Goal: Task Accomplishment & Management: Manage account settings

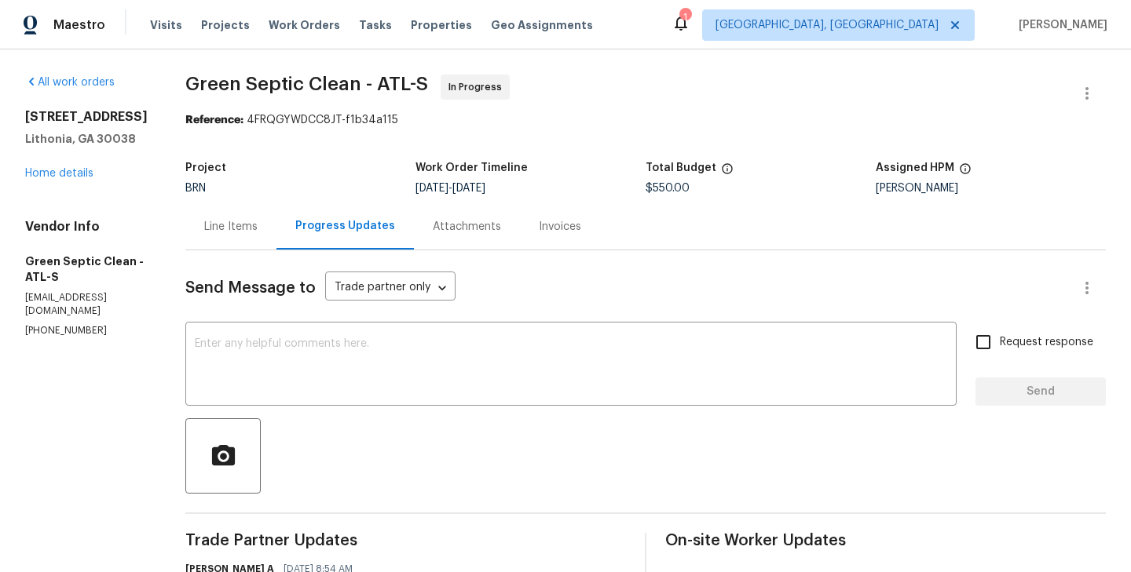
click at [243, 235] on div "Line Items" at bounding box center [230, 226] width 91 height 46
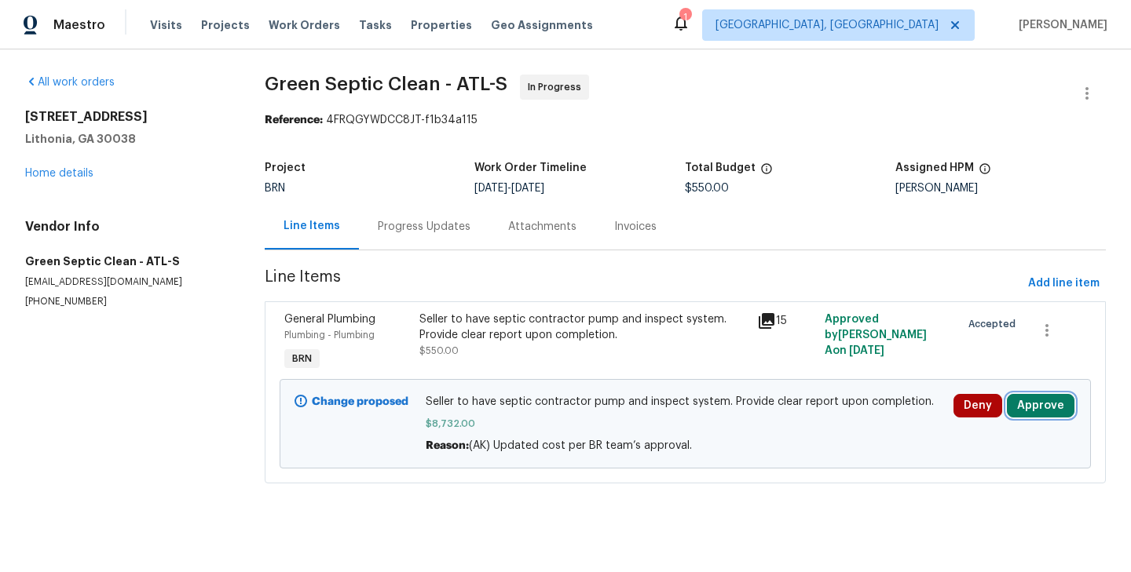
click at [1029, 409] on button "Approve" at bounding box center [1041, 406] width 68 height 24
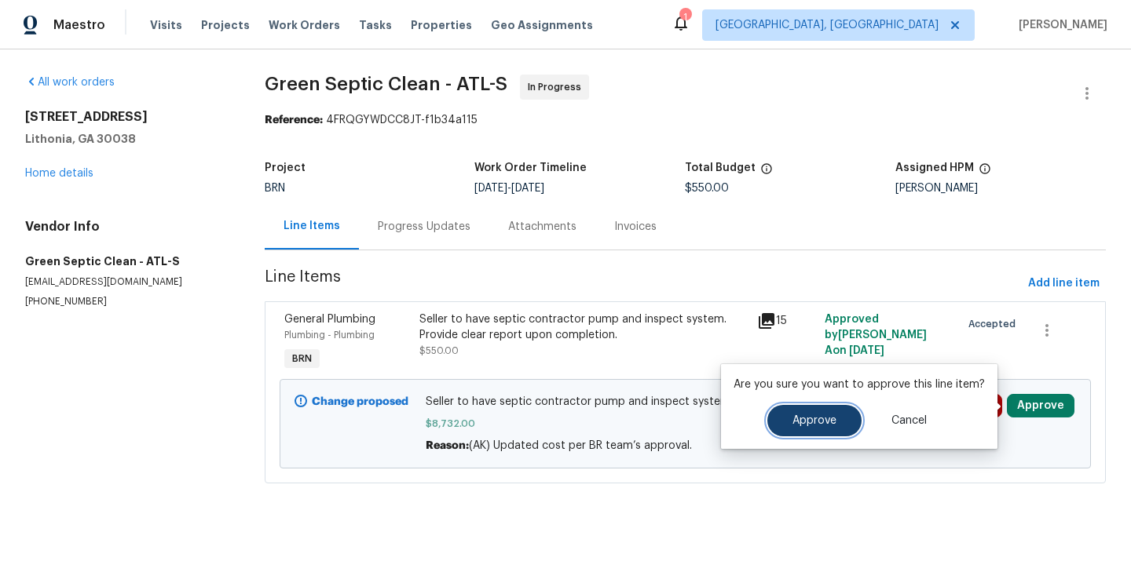
click at [830, 412] on button "Approve" at bounding box center [814, 420] width 94 height 31
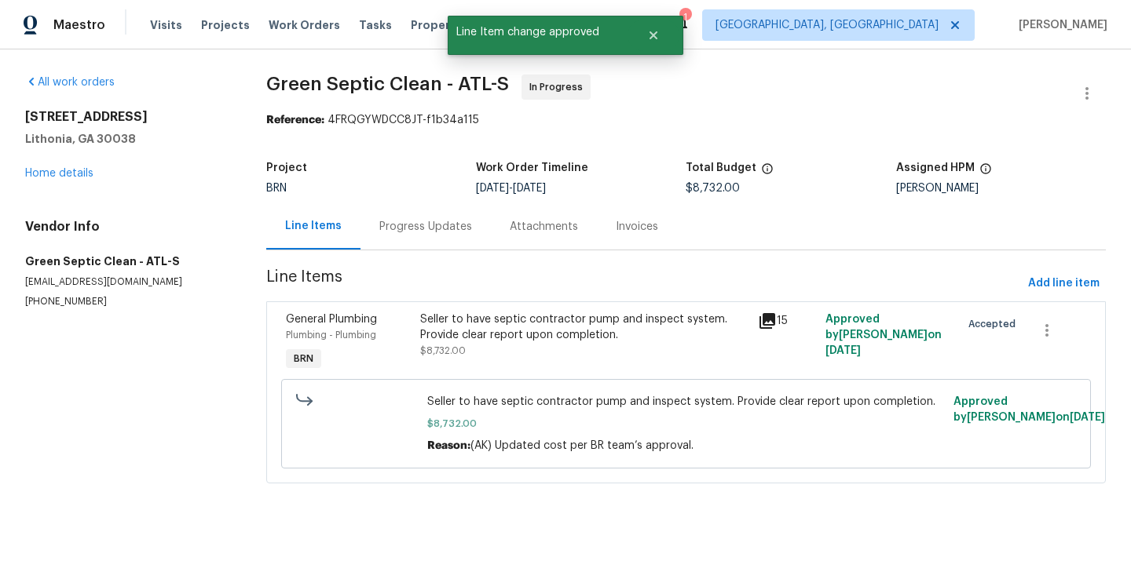
click at [200, 327] on section "All work orders 3145 Oxbridge Way Lithonia, GA 30038 Home details Vendor Info G…" at bounding box center [126, 289] width 203 height 428
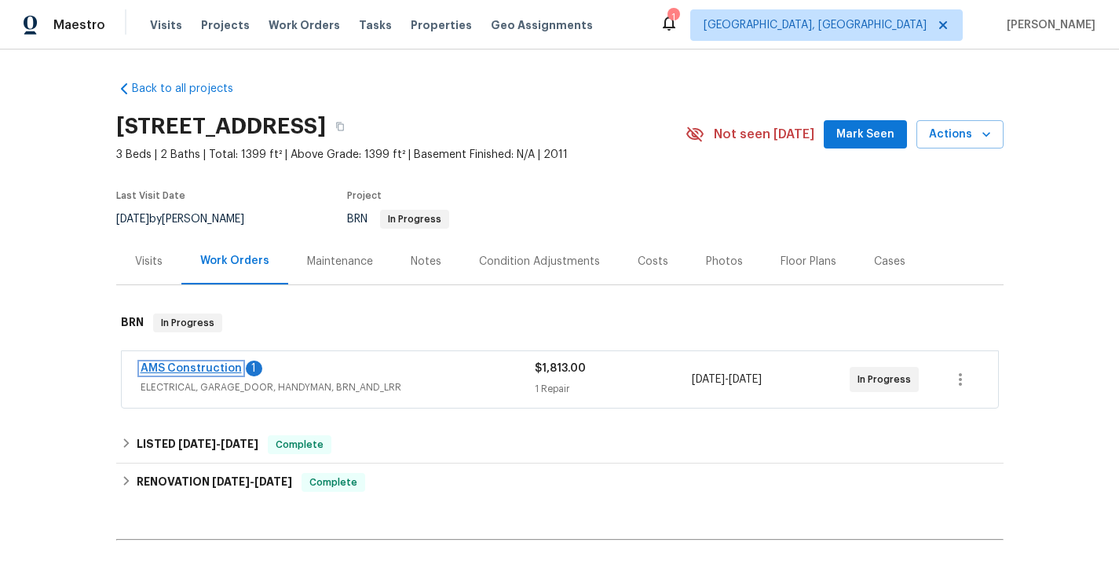
click at [211, 368] on link "AMS Construction" at bounding box center [191, 368] width 101 height 11
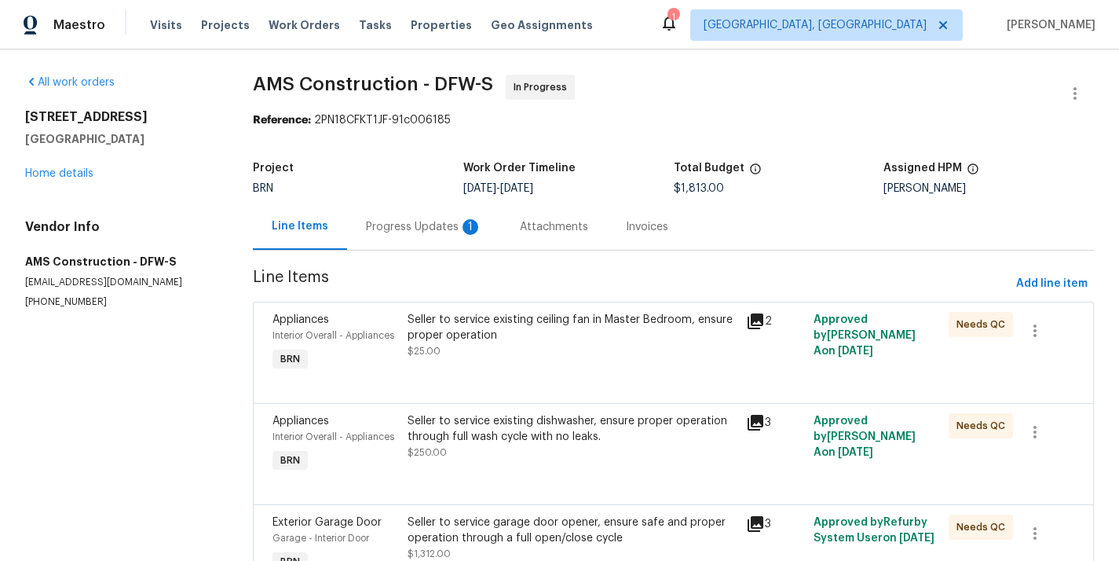
click at [404, 232] on div "Progress Updates 1" at bounding box center [424, 227] width 116 height 16
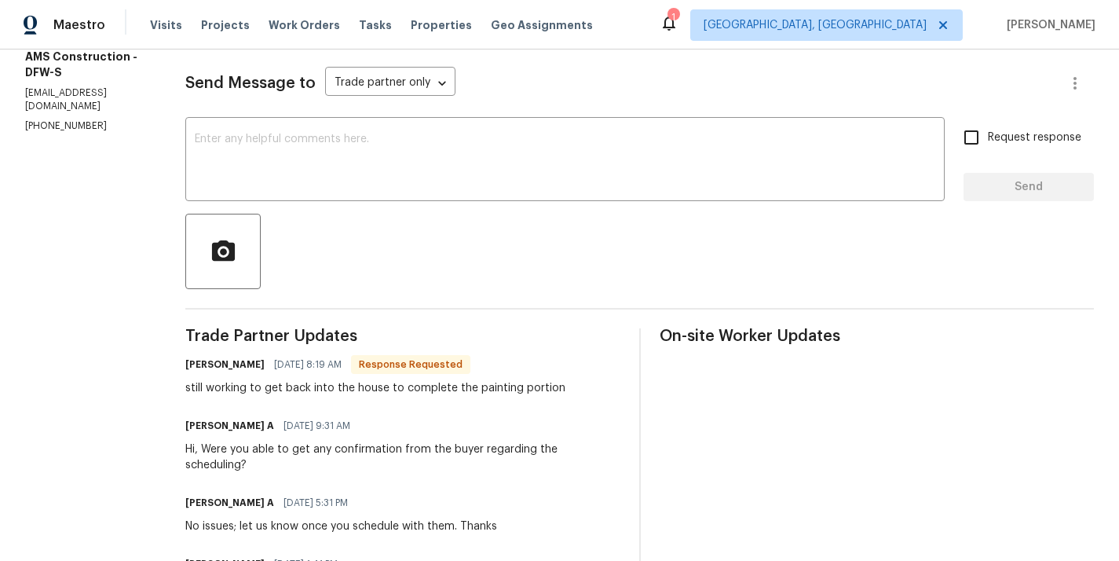
scroll to position [250, 0]
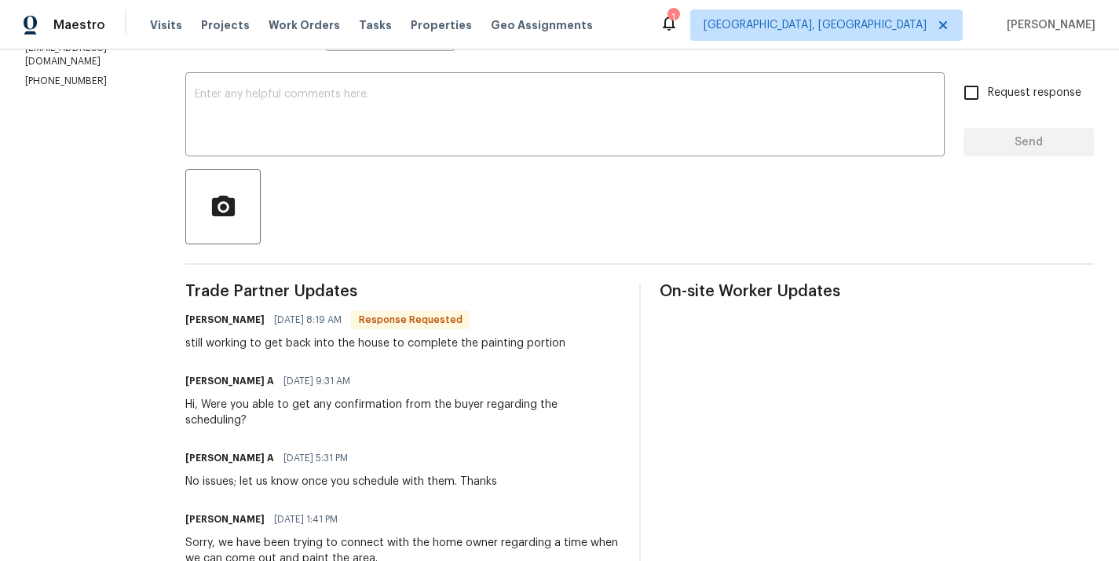
click at [225, 339] on div "still working to get back into the house to complete the painting portion" at bounding box center [375, 343] width 380 height 16
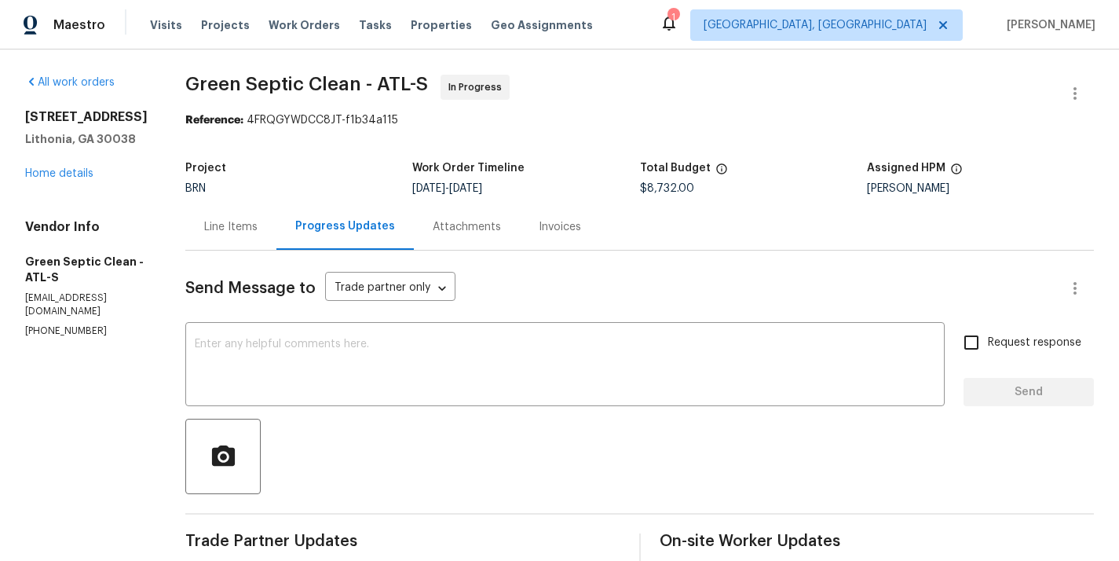
click at [210, 206] on div "Line Items" at bounding box center [230, 226] width 91 height 46
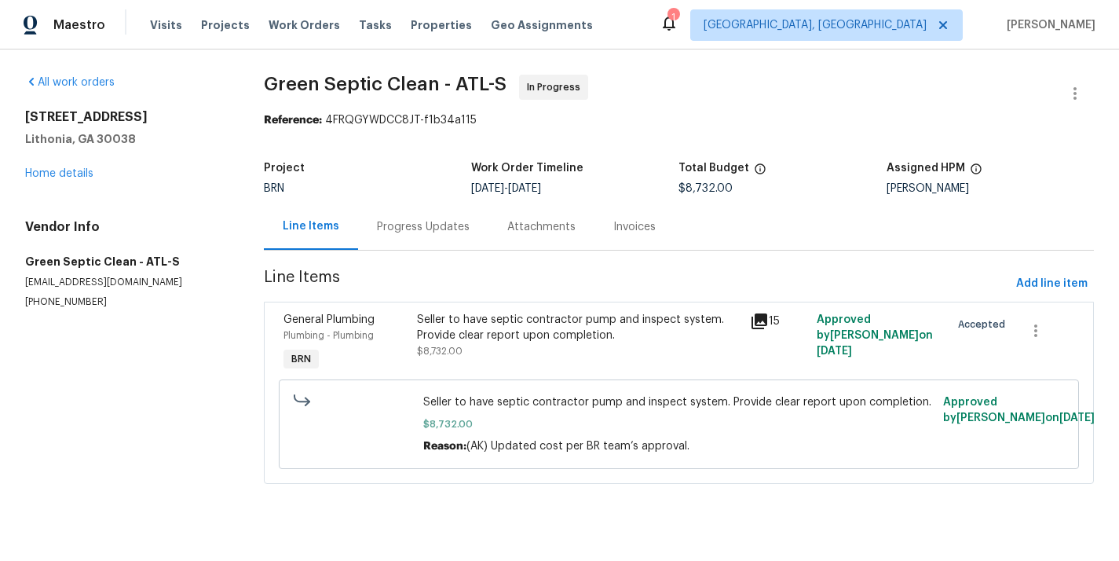
click at [687, 404] on span "Seller to have septic contractor pump and inspect system. Provide clear report …" at bounding box center [678, 402] width 510 height 16
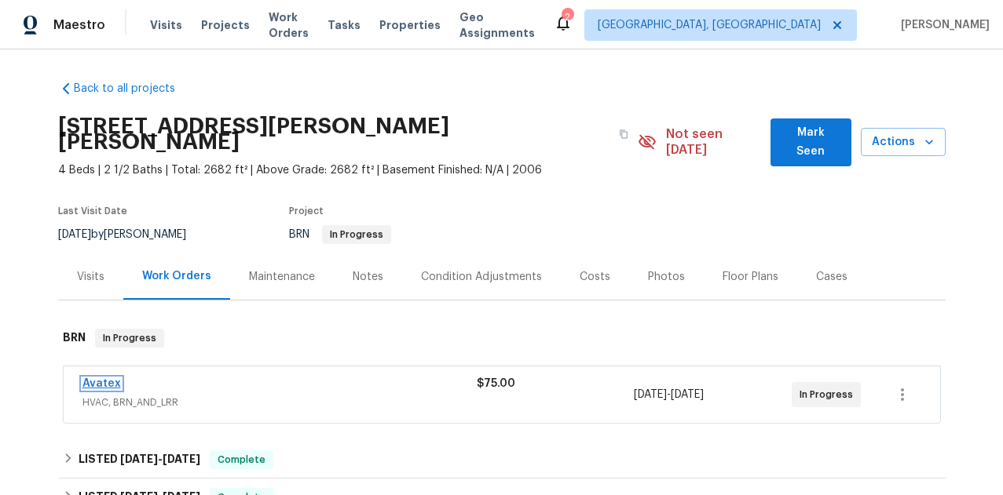
click at [110, 378] on link "Avatex" at bounding box center [101, 383] width 38 height 11
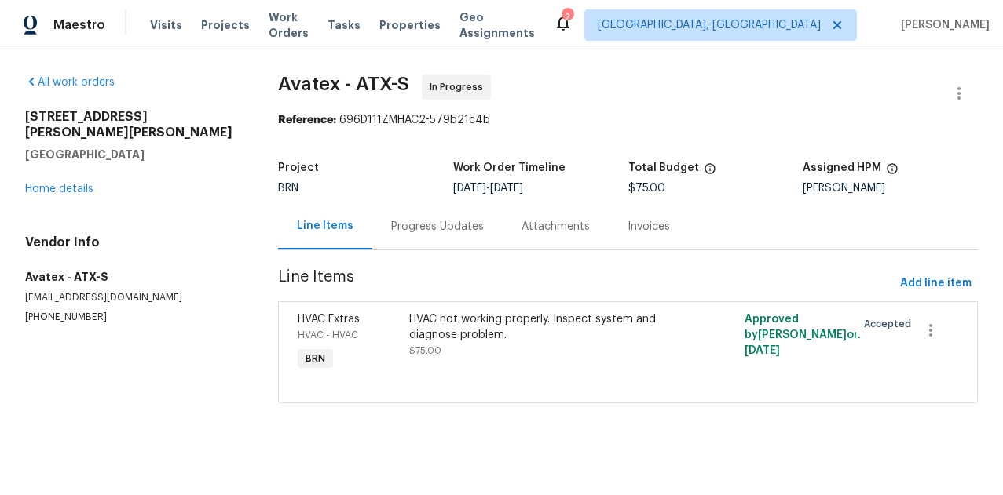
click at [422, 209] on div "Progress Updates" at bounding box center [437, 226] width 130 height 46
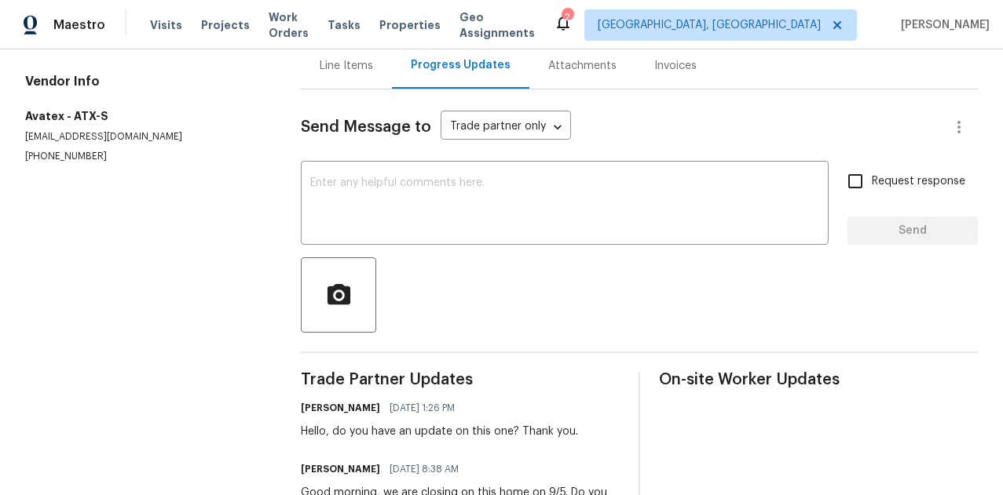
scroll to position [227, 0]
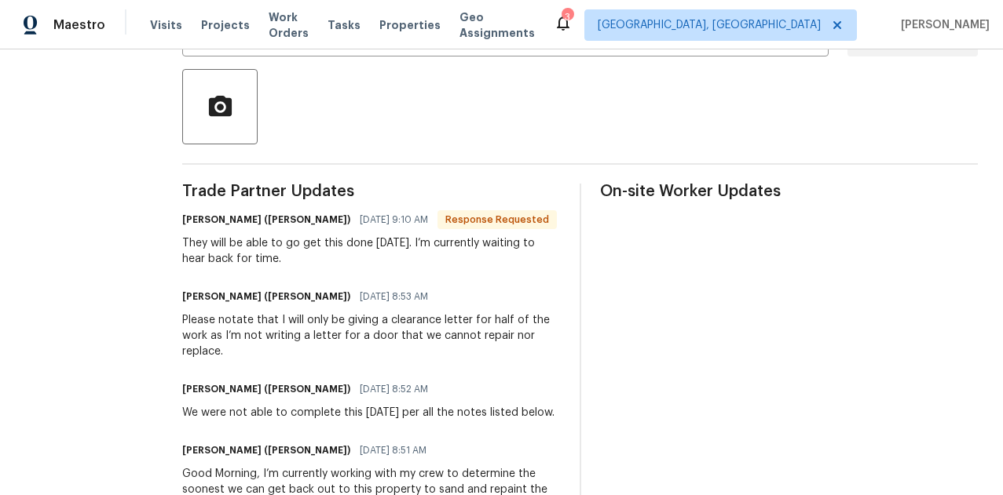
scroll to position [344, 0]
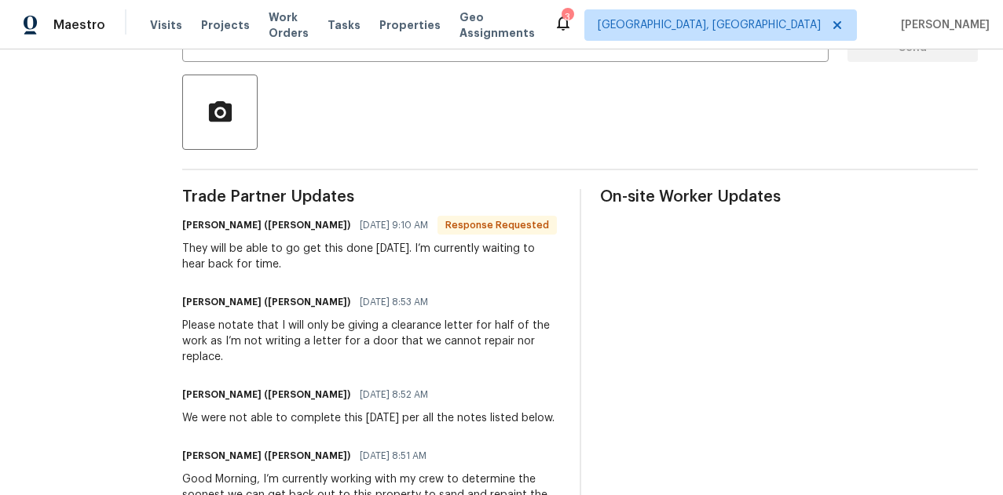
click at [347, 322] on div "Please notate that I will only be giving a clearance letter for half of the wor…" at bounding box center [371, 341] width 378 height 47
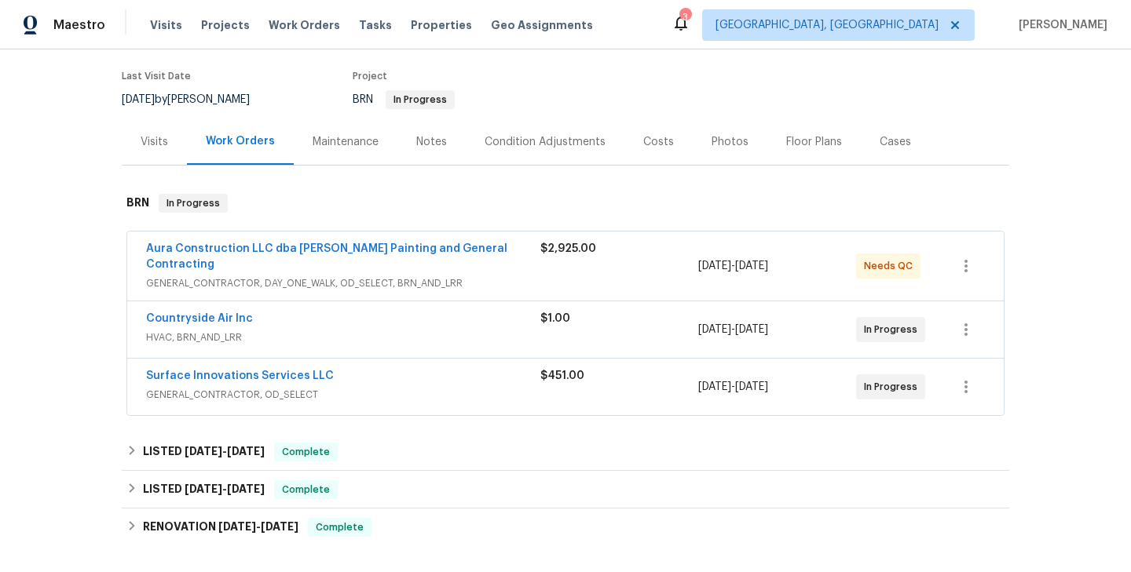
scroll to position [148, 0]
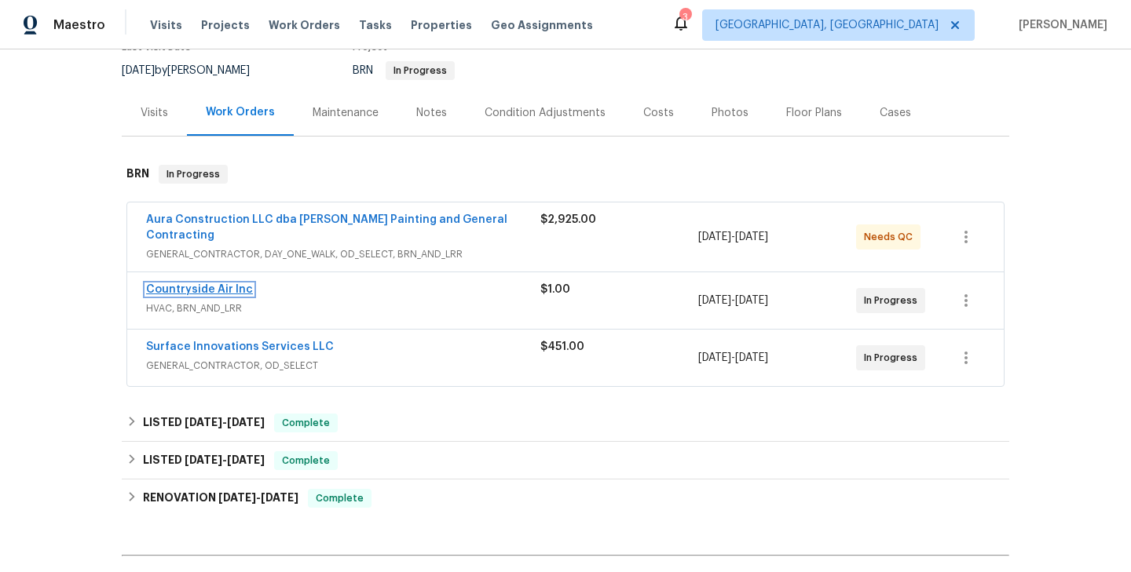
click at [202, 284] on link "Countryside Air Inc" at bounding box center [199, 289] width 107 height 11
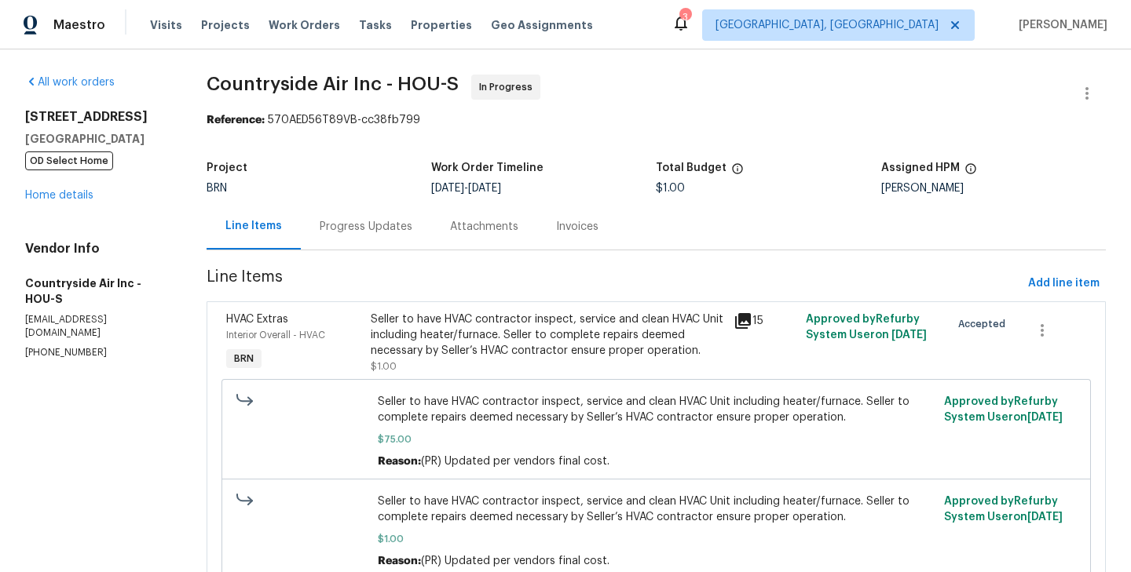
click at [358, 224] on div "Progress Updates" at bounding box center [366, 227] width 93 height 16
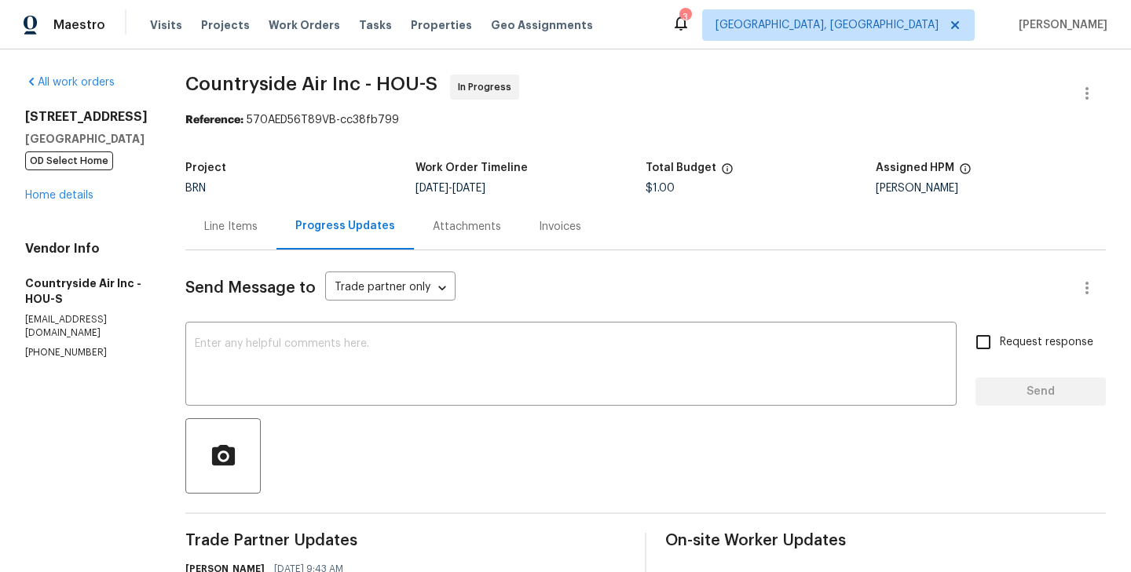
click at [222, 232] on div "Line Items" at bounding box center [230, 227] width 53 height 16
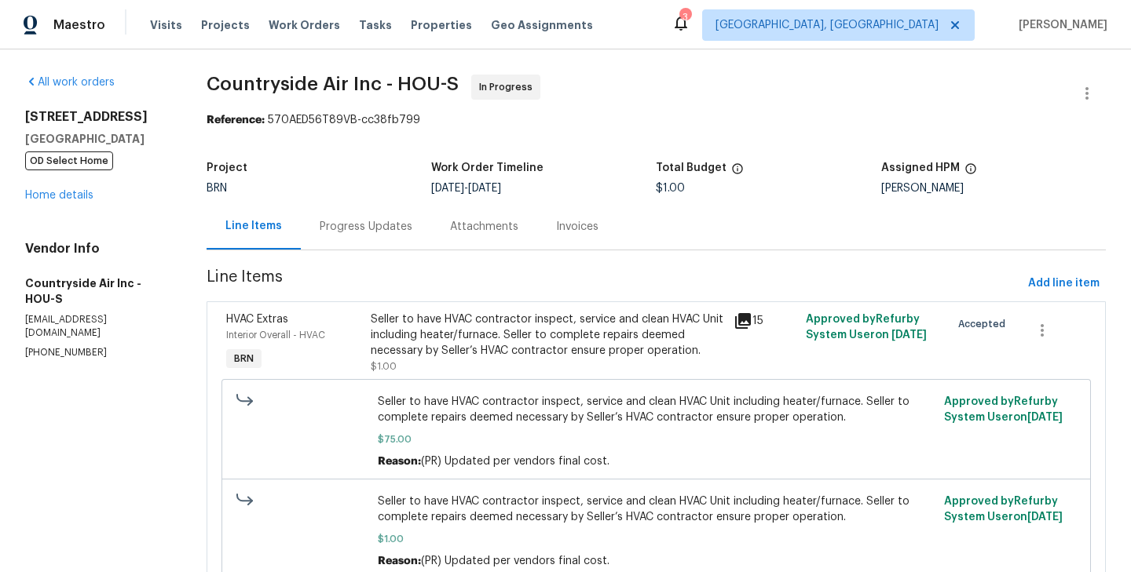
scroll to position [71, 0]
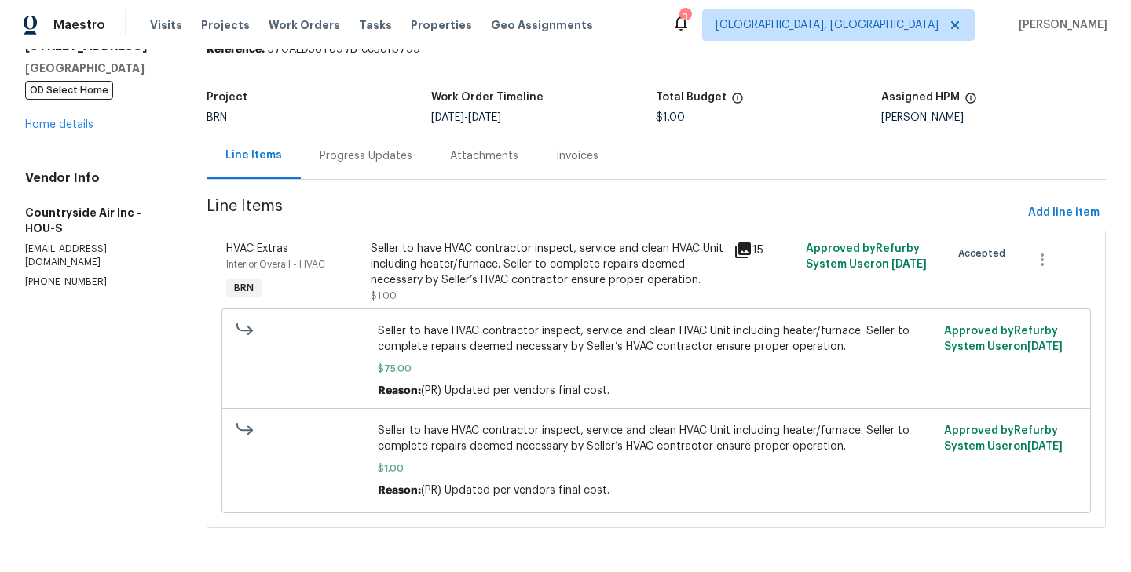
click at [364, 298] on div "HVAC Extras Interior Overall - HVAC BRN" at bounding box center [293, 272] width 145 height 72
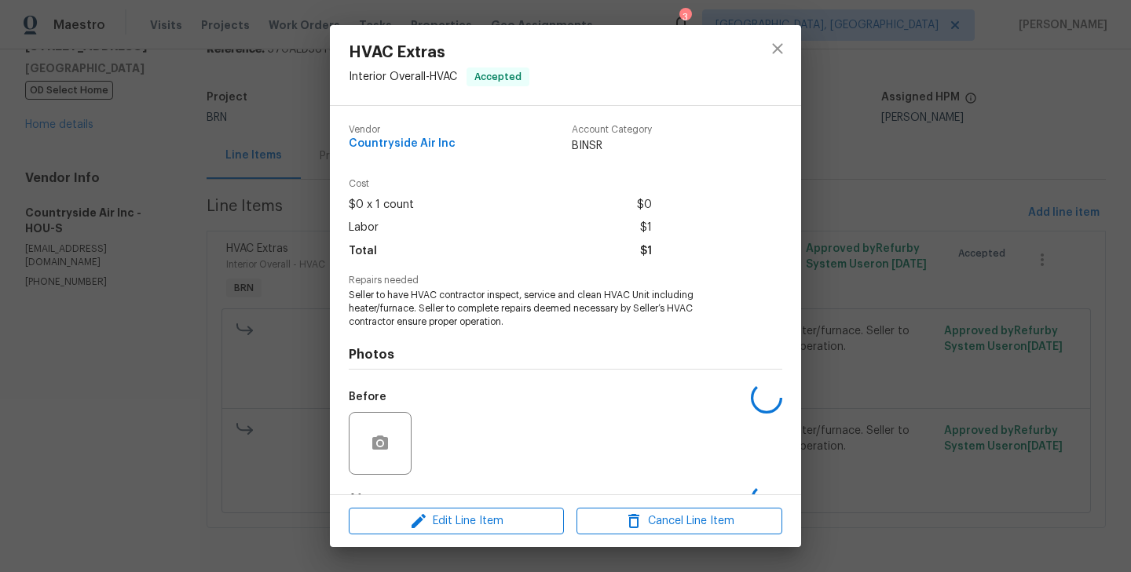
scroll to position [98, 0]
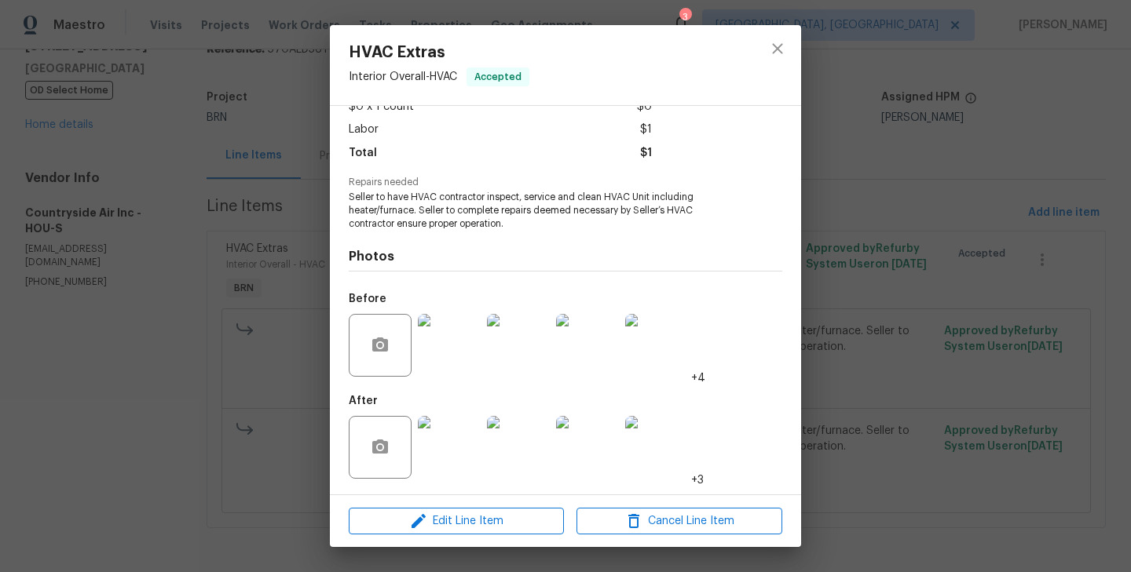
click at [284, 291] on div "HVAC Extras Interior Overall - HVAC Accepted Vendor Countryside Air Inc Account…" at bounding box center [565, 286] width 1131 height 572
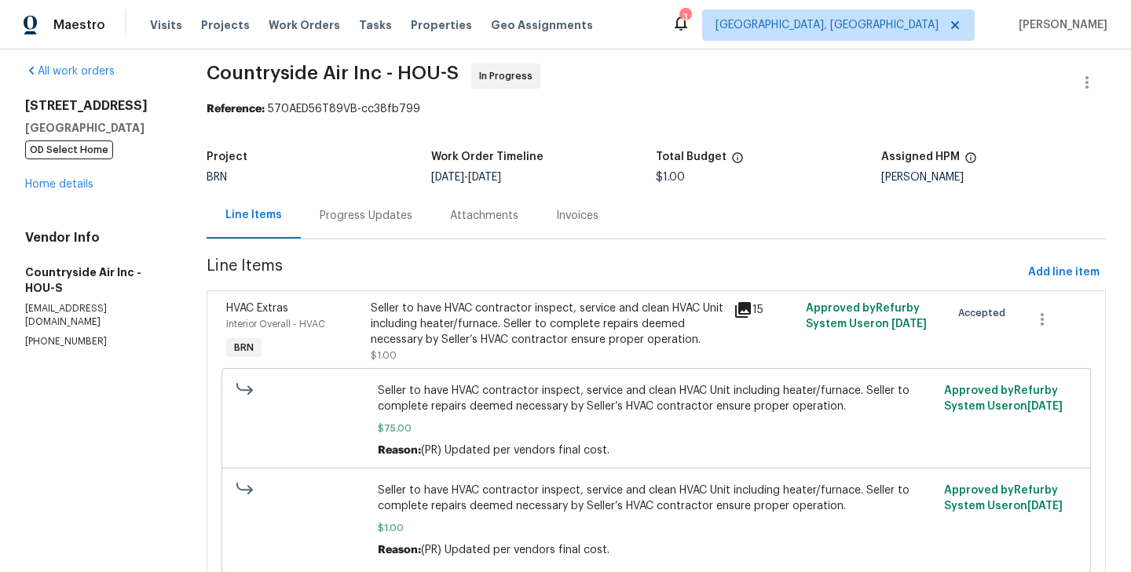
scroll to position [0, 0]
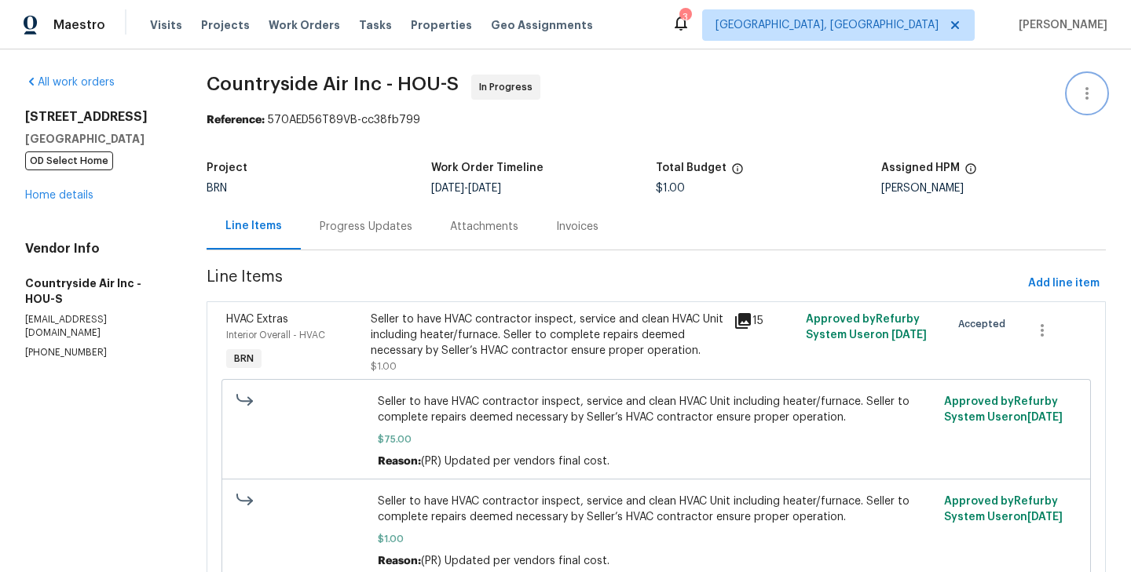
click at [1101, 96] on button "button" at bounding box center [1087, 94] width 38 height 38
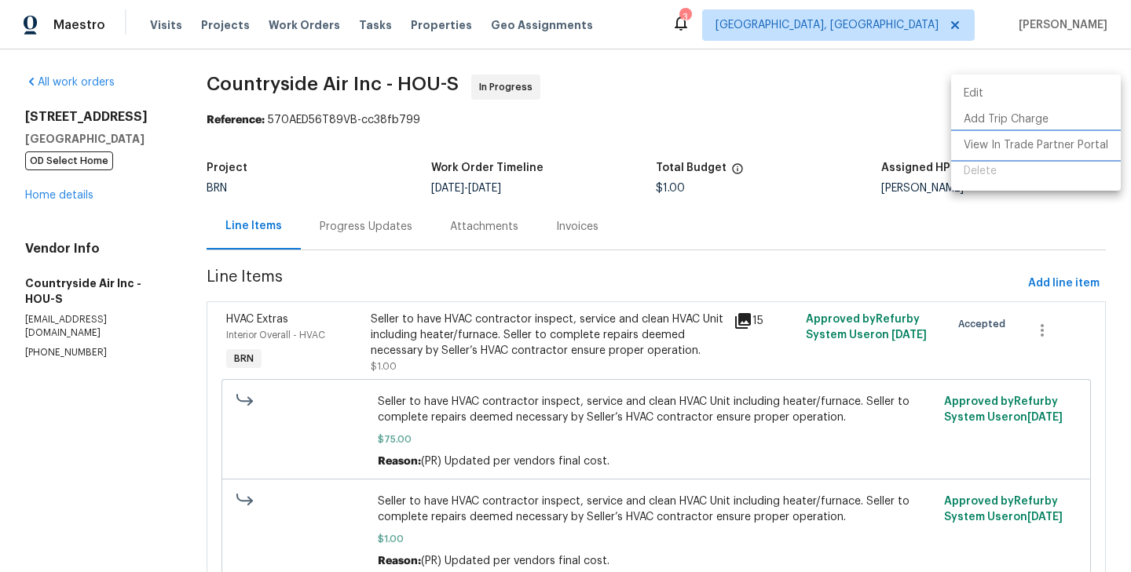
click at [1059, 146] on li "View In Trade Partner Portal" at bounding box center [1036, 146] width 170 height 26
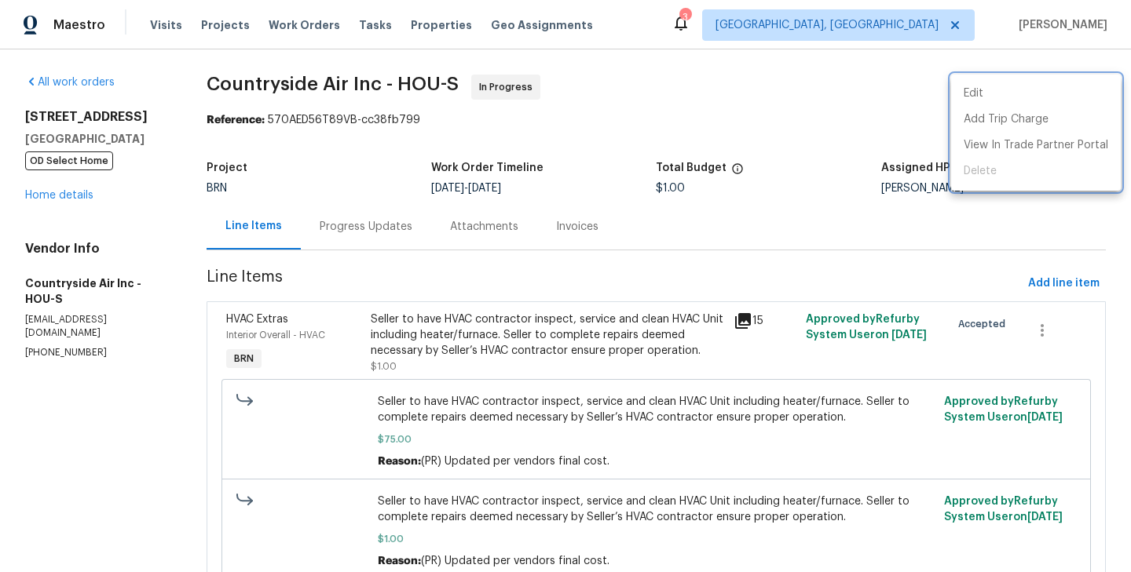
click at [684, 81] on div at bounding box center [565, 286] width 1131 height 572
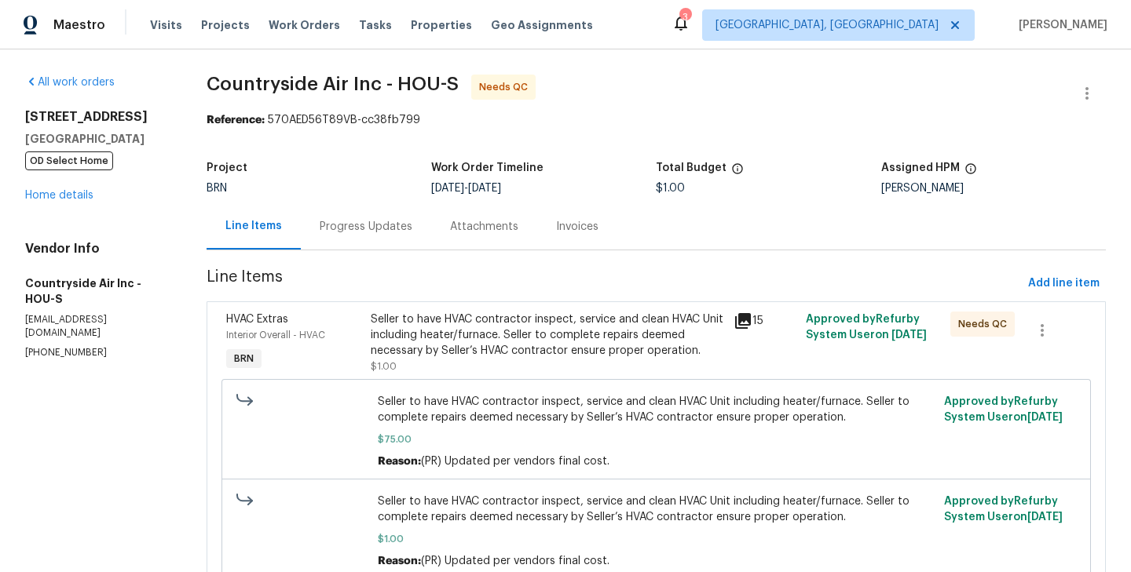
click at [163, 426] on section "All work orders [STREET_ADDRESS][PERSON_NAME] OD Select Home Home details Vendo…" at bounding box center [97, 346] width 144 height 543
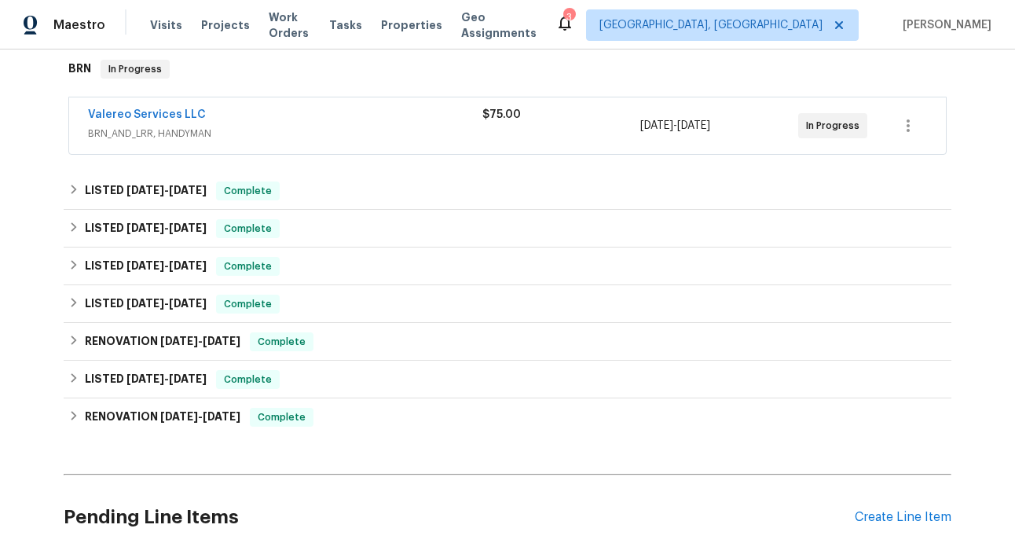
scroll to position [282, 0]
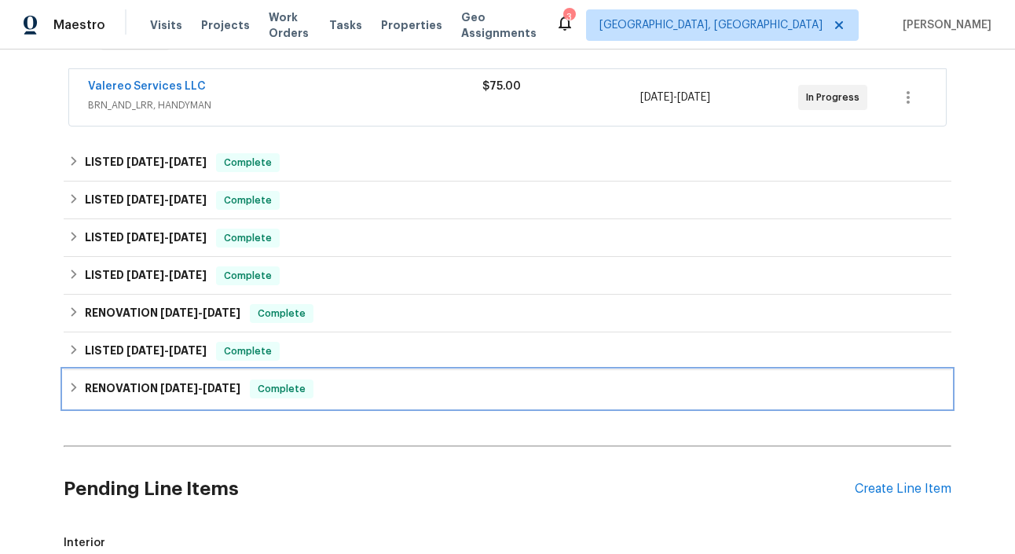
click at [346, 397] on div "RENOVATION 1/28/25 - 4/30/25 Complete" at bounding box center [507, 388] width 878 height 19
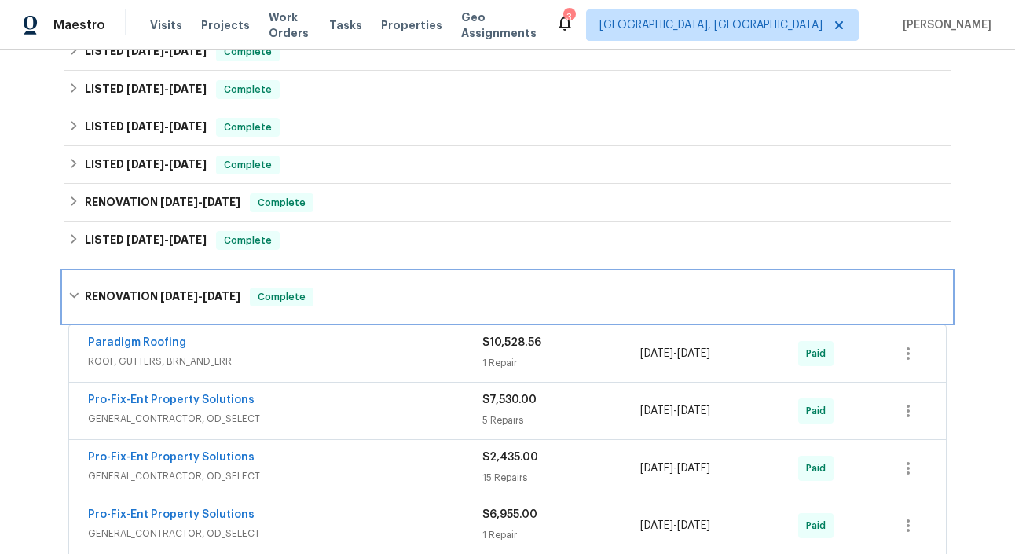
scroll to position [393, 0]
click at [312, 298] on span "Complete" at bounding box center [281, 296] width 60 height 16
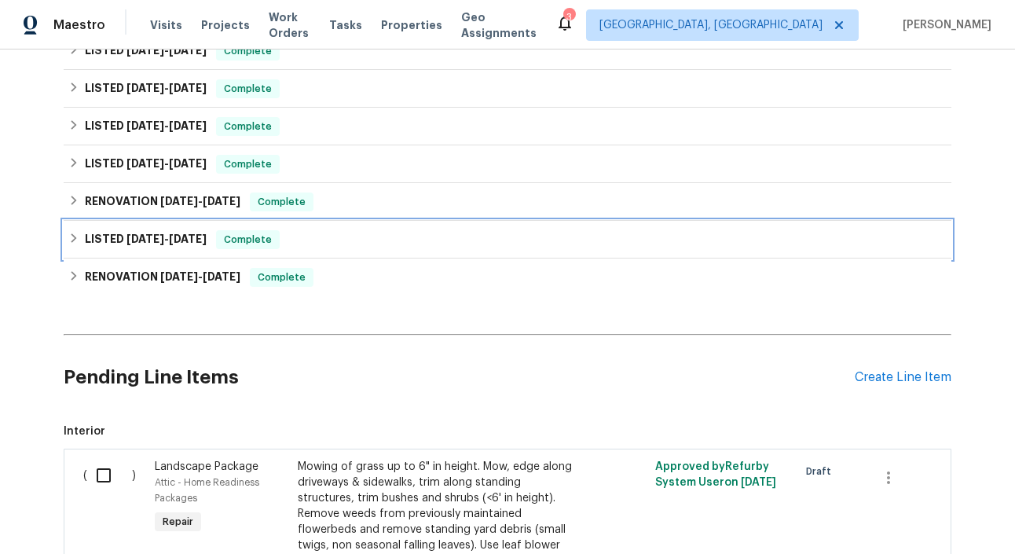
click at [339, 237] on div "LISTED 4/2/25 - 5/30/25 Complete" at bounding box center [507, 239] width 878 height 19
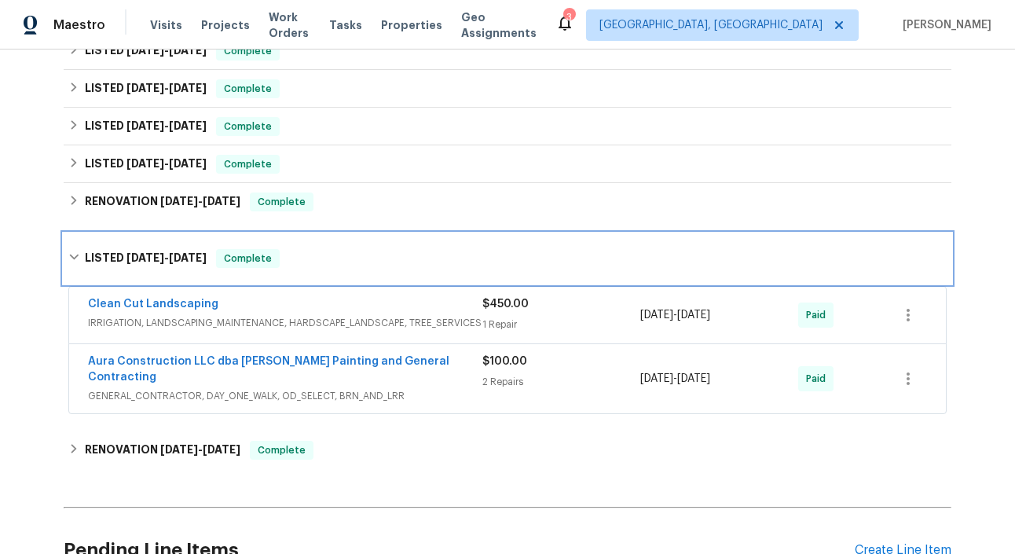
click at [339, 237] on div "LISTED 4/2/25 - 5/30/25 Complete" at bounding box center [507, 258] width 887 height 50
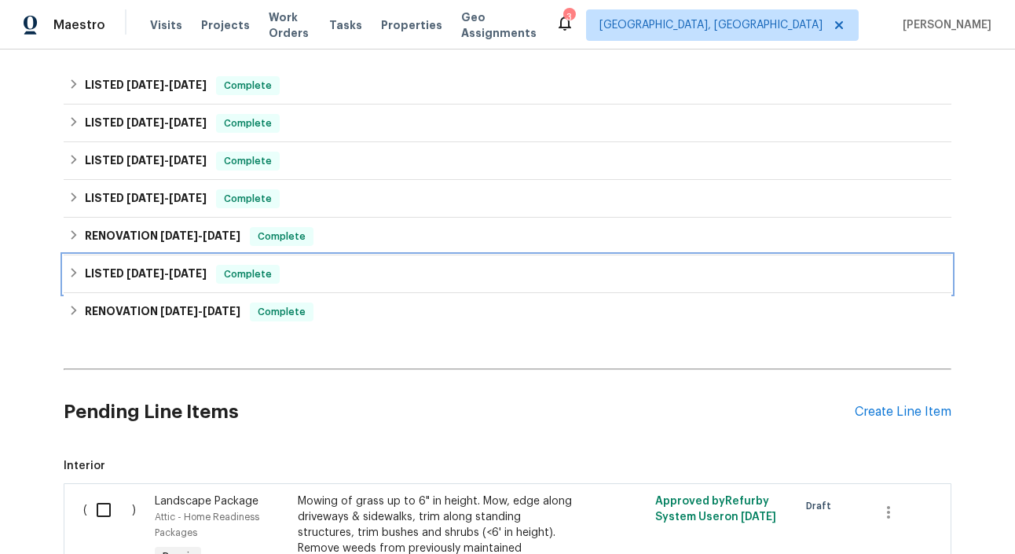
scroll to position [355, 0]
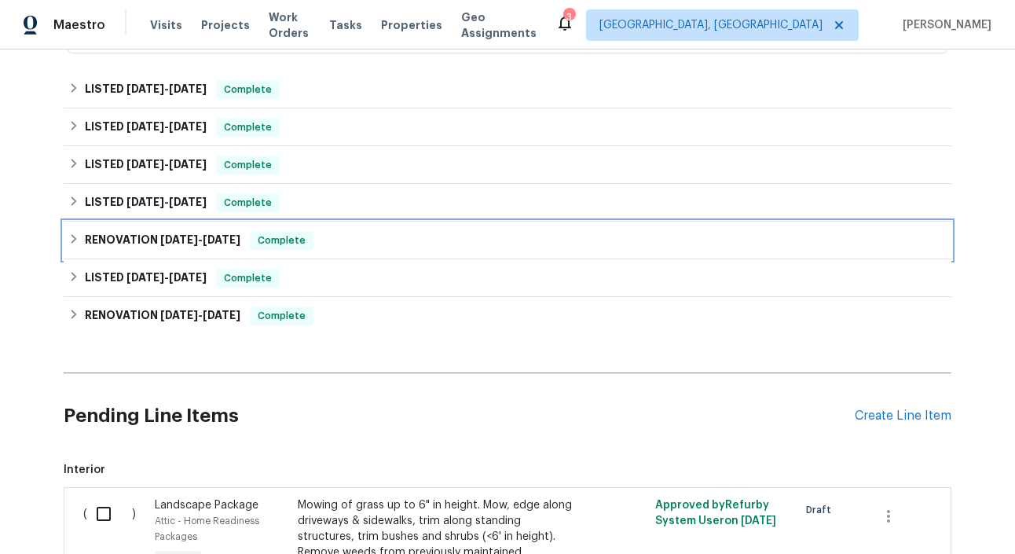
click at [339, 237] on div "RENOVATION 5/2/25 - 5/2/25 Complete" at bounding box center [507, 240] width 878 height 19
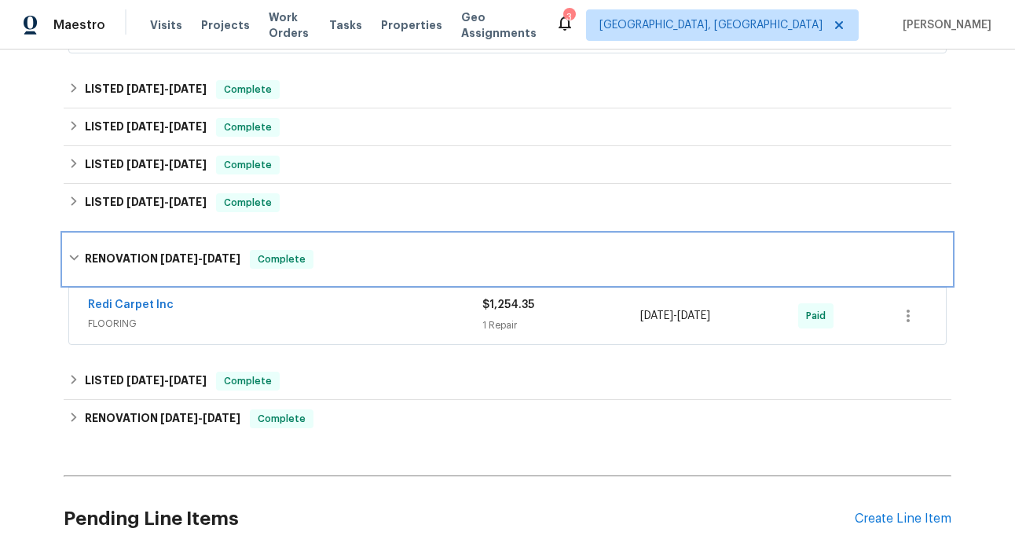
click at [339, 237] on div "RENOVATION 5/2/25 - 5/2/25 Complete" at bounding box center [507, 259] width 887 height 50
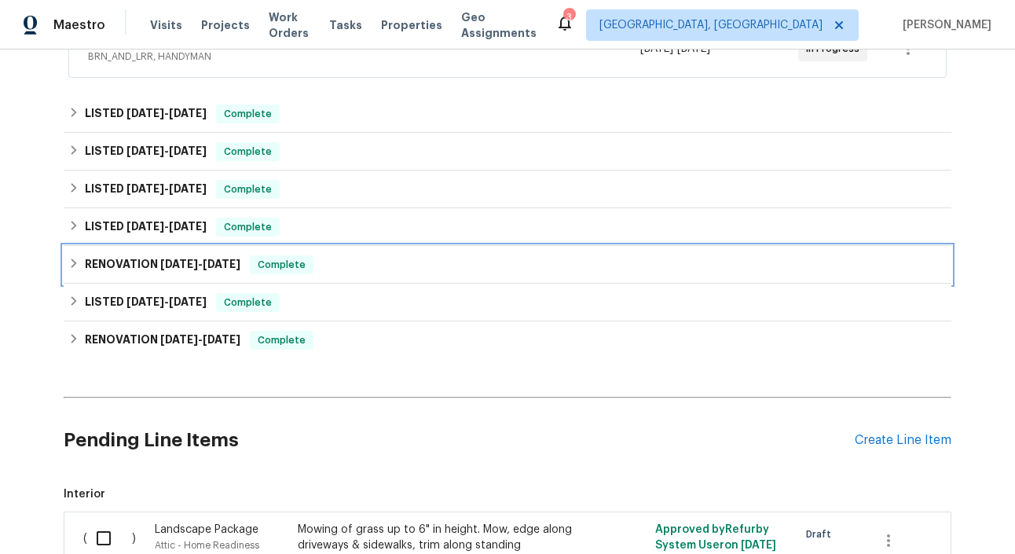
scroll to position [326, 0]
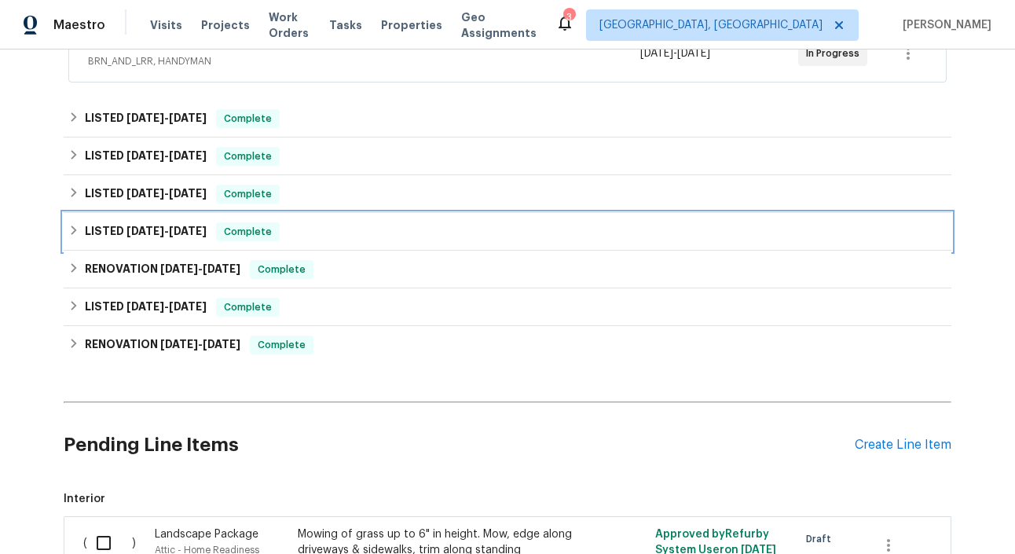
click at [339, 237] on div "LISTED 6/25/25 - 6/27/25 Complete" at bounding box center [507, 231] width 878 height 19
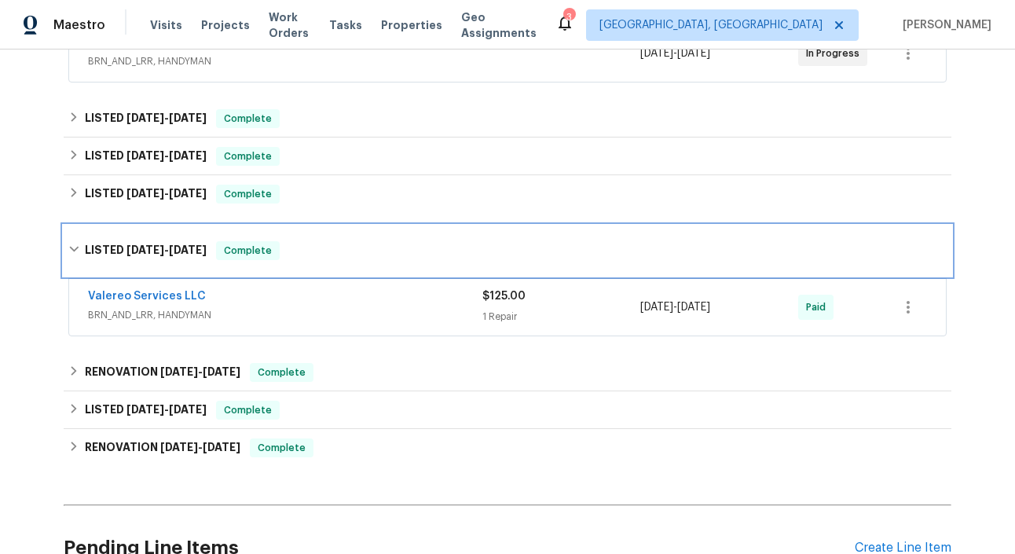
click at [339, 237] on div "LISTED 6/25/25 - 6/27/25 Complete" at bounding box center [507, 250] width 887 height 50
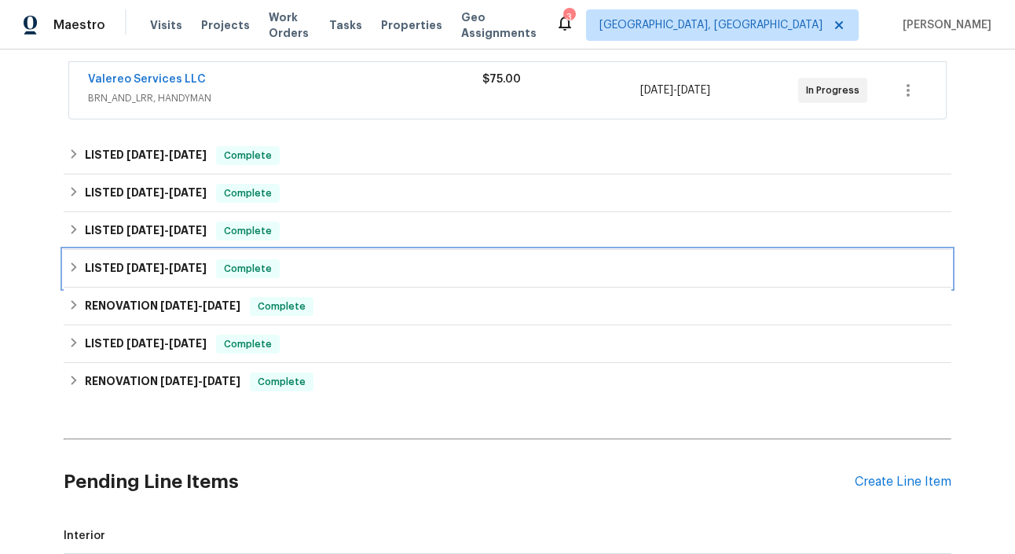
scroll to position [281, 0]
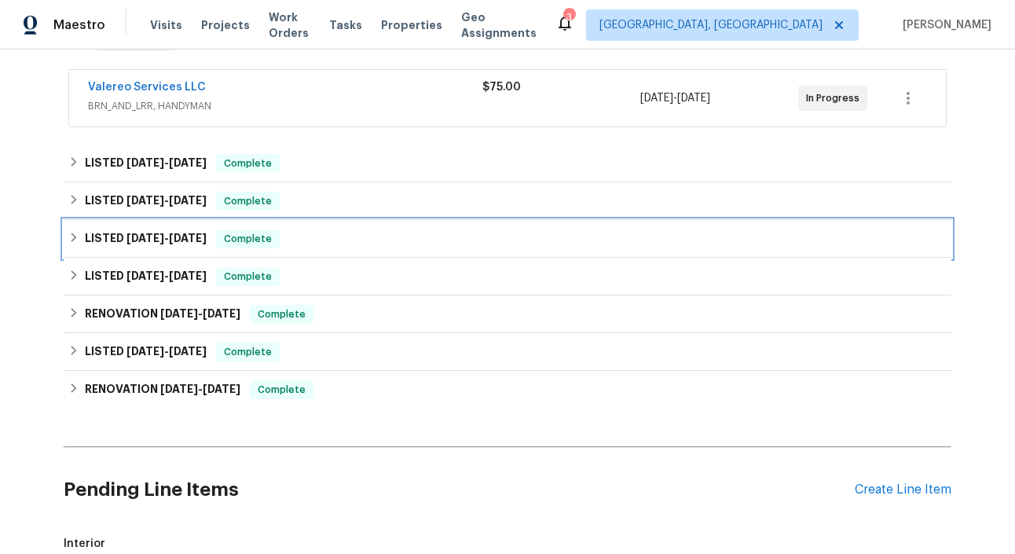
click at [339, 237] on div "LISTED 7/7/25 - 7/29/25 Complete" at bounding box center [507, 238] width 878 height 19
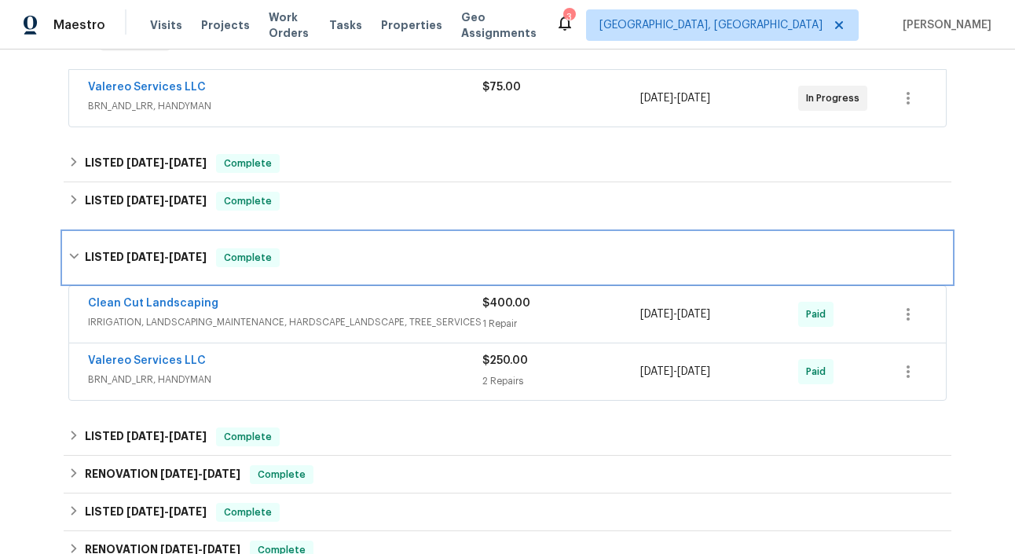
click at [339, 237] on div "LISTED 7/7/25 - 7/29/25 Complete" at bounding box center [507, 257] width 887 height 50
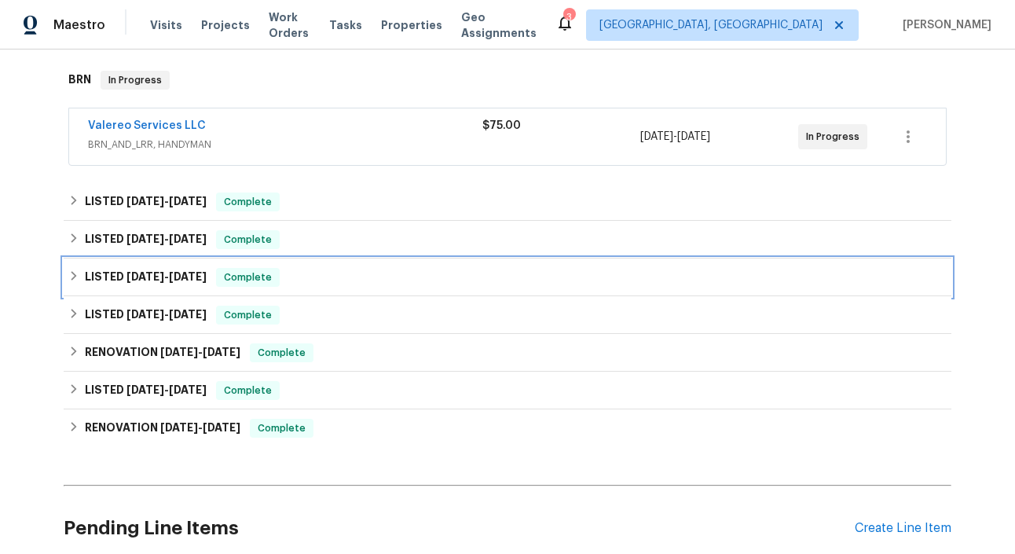
scroll to position [242, 0]
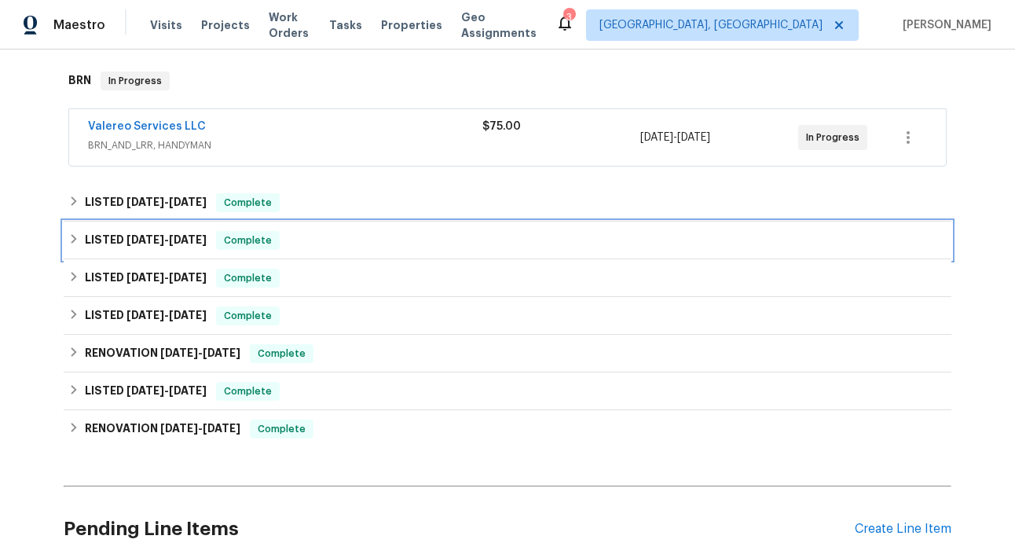
click at [338, 237] on div "LISTED 8/6/25 - 8/14/25 Complete" at bounding box center [507, 240] width 878 height 19
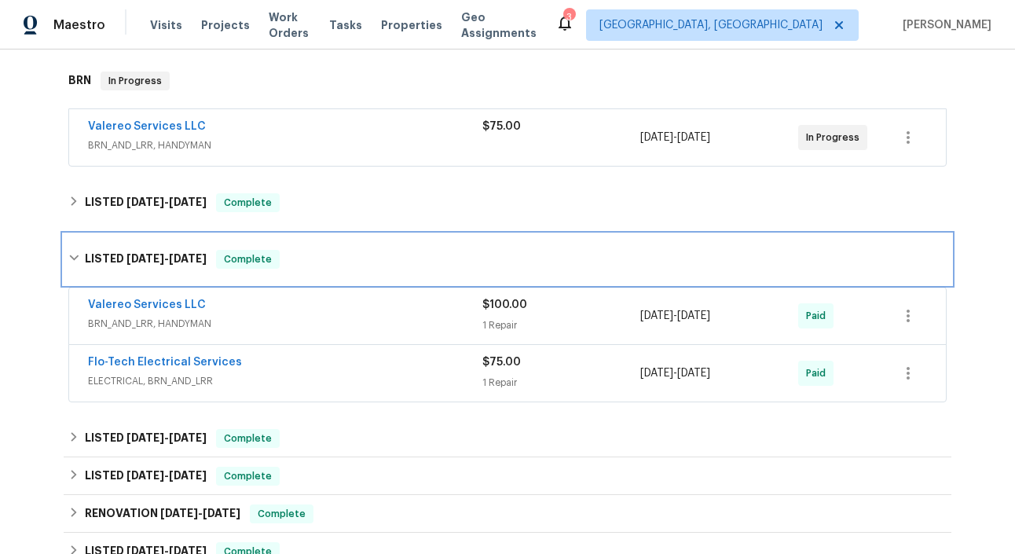
click at [338, 237] on div "LISTED 8/6/25 - 8/14/25 Complete" at bounding box center [507, 259] width 887 height 50
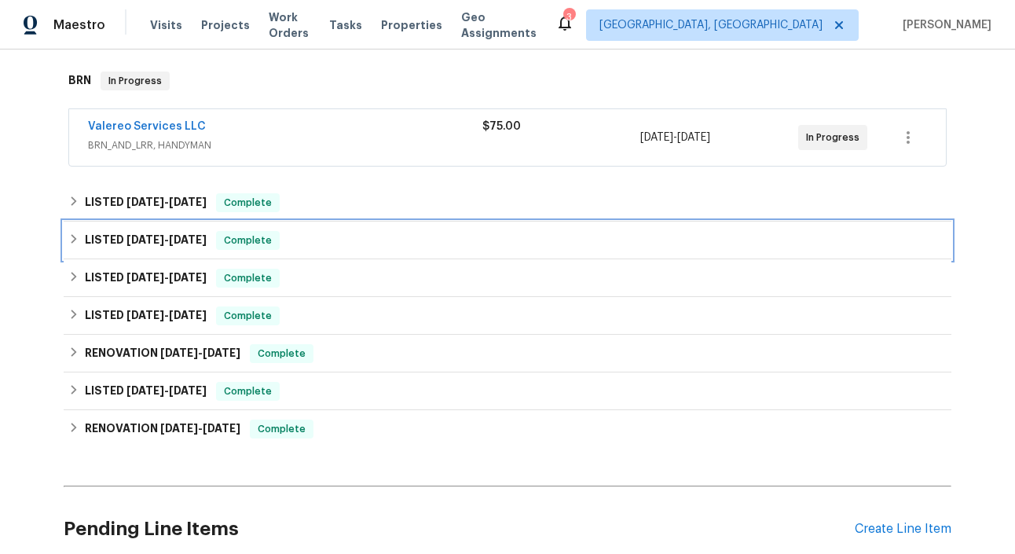
scroll to position [219, 0]
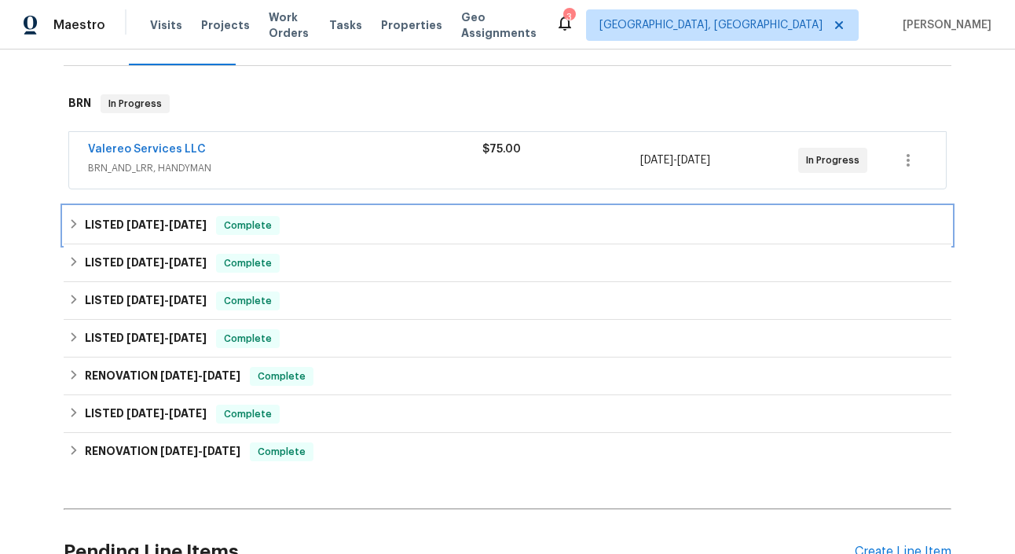
click at [338, 237] on div "LISTED 8/20/25 - 8/25/25 Complete" at bounding box center [507, 226] width 887 height 38
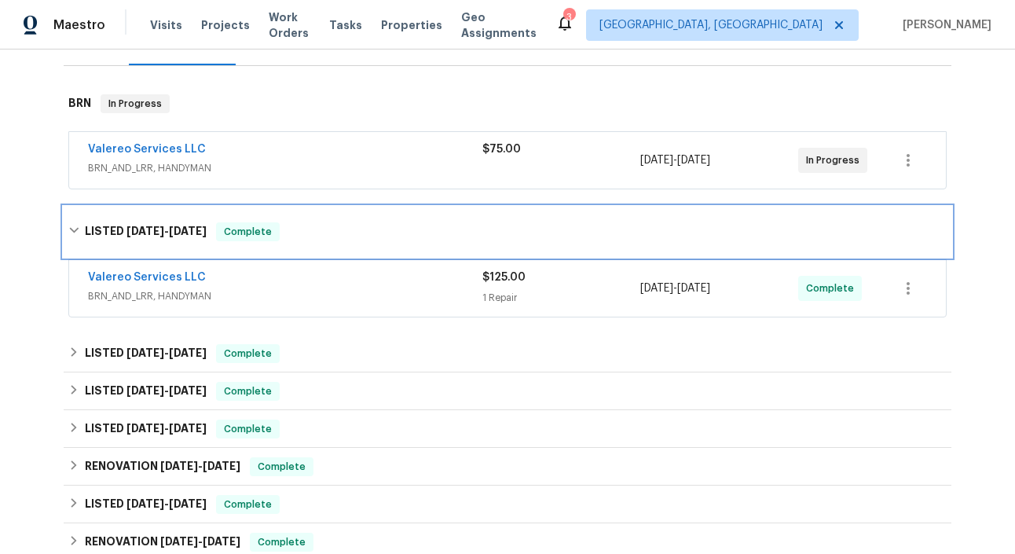
click at [338, 237] on div "LISTED 8/20/25 - 8/25/25 Complete" at bounding box center [507, 231] width 878 height 19
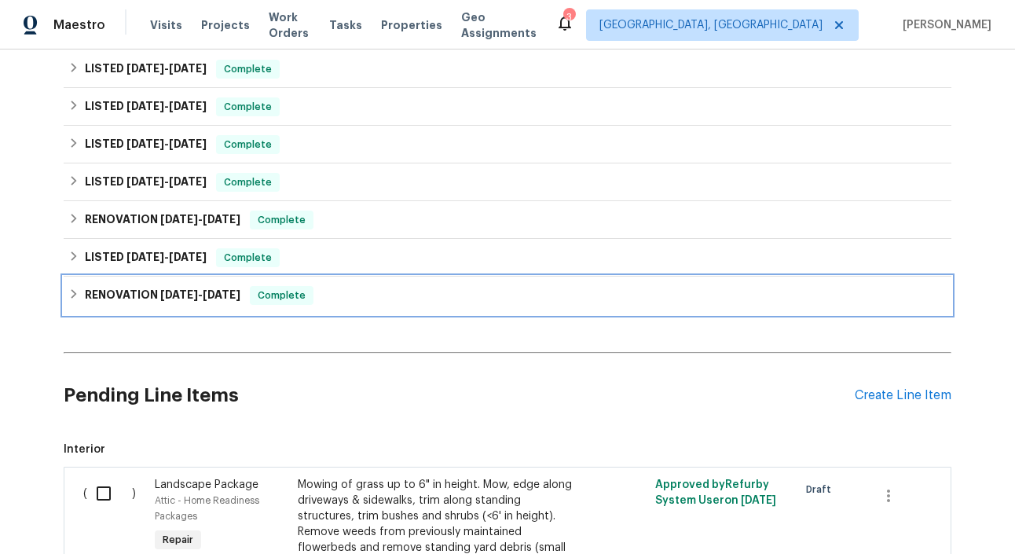
click at [359, 292] on div "RENOVATION 1/28/25 - 4/30/25 Complete" at bounding box center [507, 295] width 878 height 19
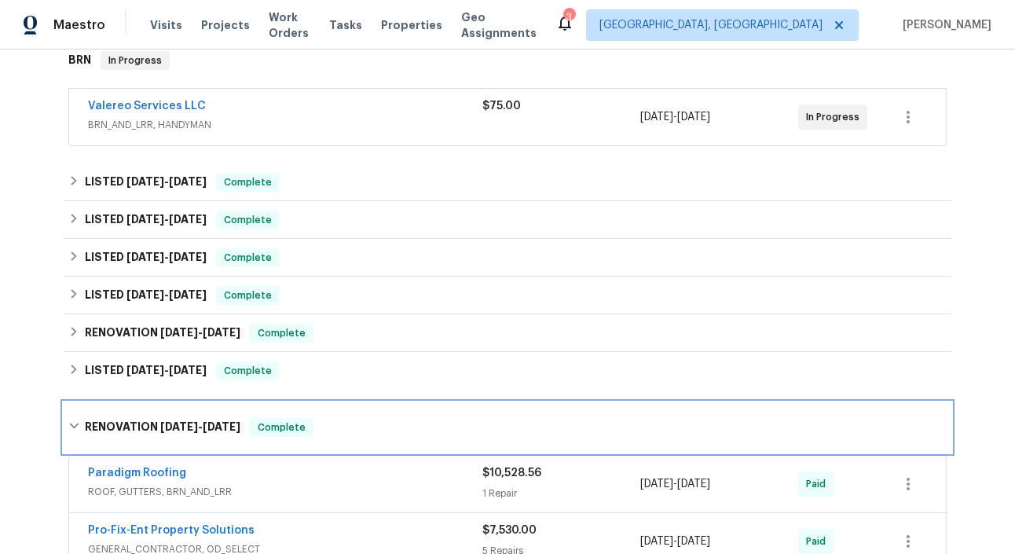
scroll to position [260, 0]
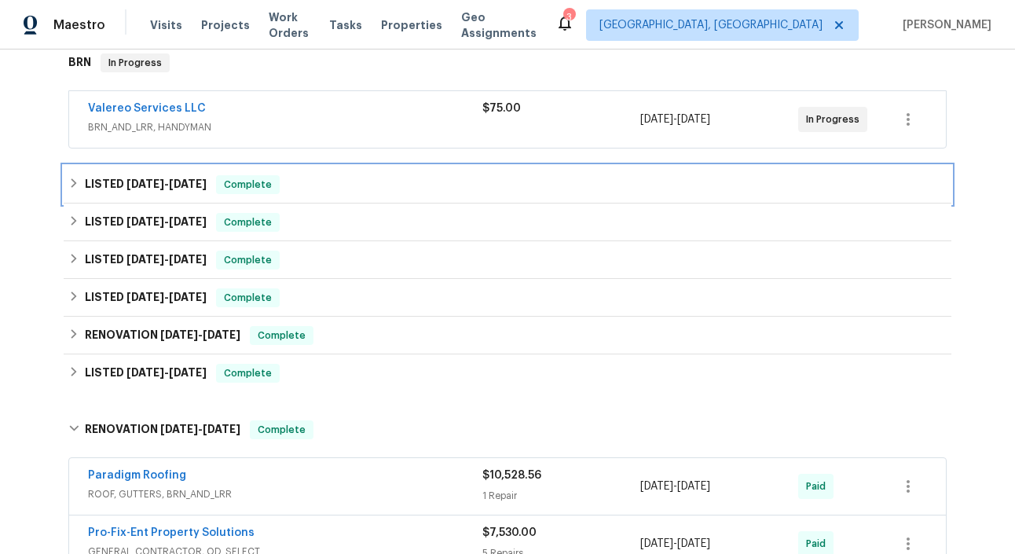
click at [326, 183] on div "LISTED 8/20/25 - 8/25/25 Complete" at bounding box center [507, 184] width 878 height 19
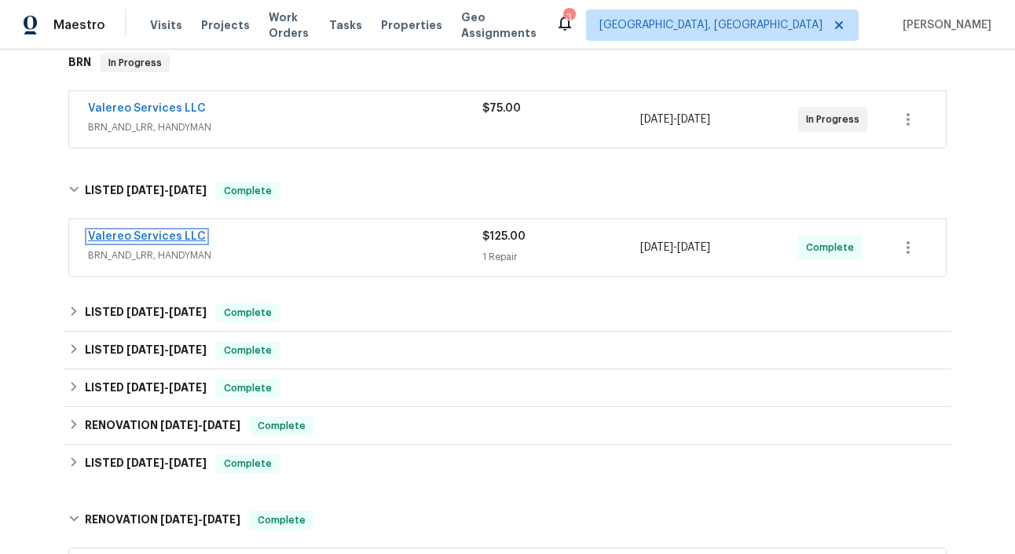
click at [160, 239] on link "Valereo Services LLC" at bounding box center [147, 236] width 118 height 11
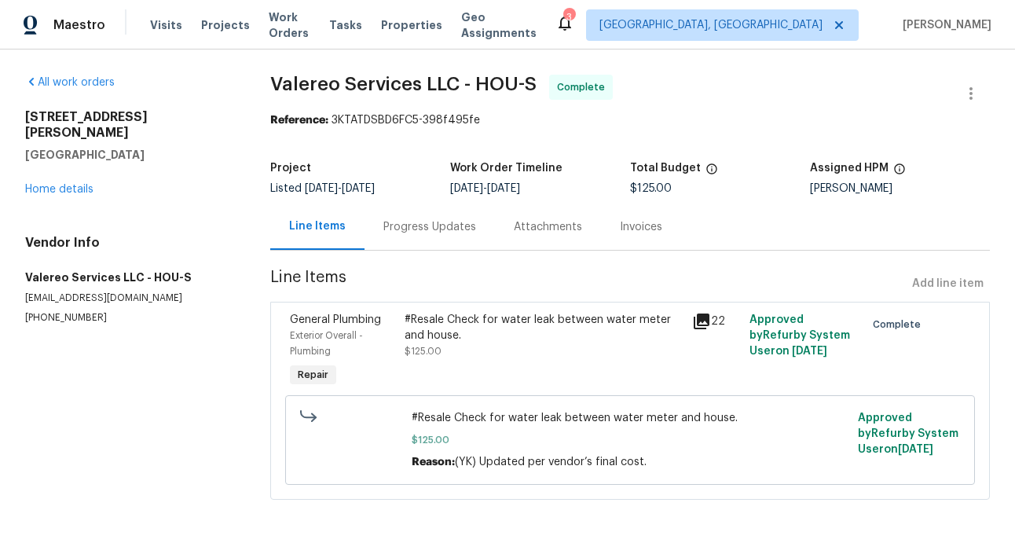
click at [412, 242] on div "Progress Updates" at bounding box center [429, 226] width 130 height 46
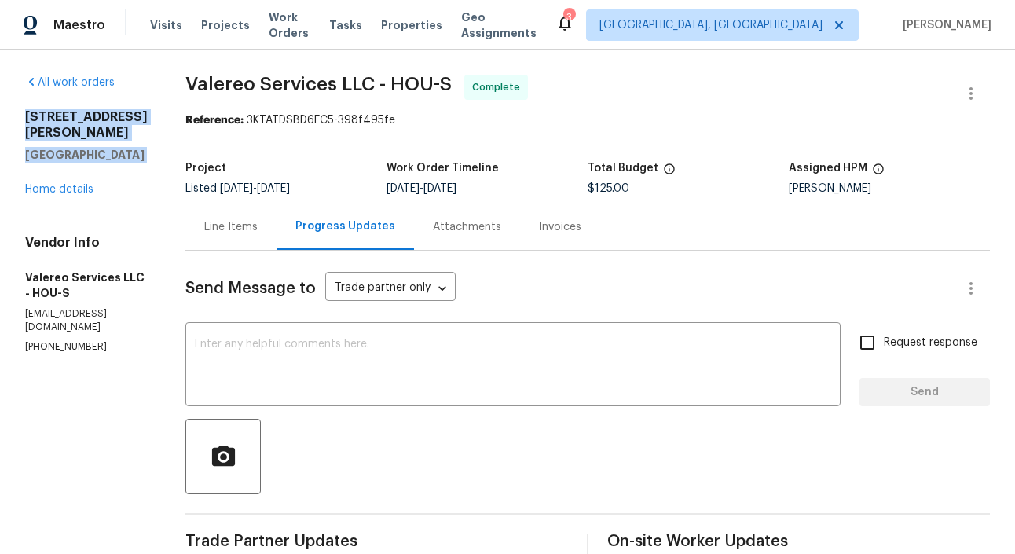
drag, startPoint x: 24, startPoint y: 115, endPoint x: 73, endPoint y: 179, distance: 80.1
click at [73, 179] on div "5514 Baldwin Elm St Richmond, TX 77407 Home details" at bounding box center [86, 153] width 122 height 88
copy div "5514 Baldwin Elm St Richmond, TX 77407"
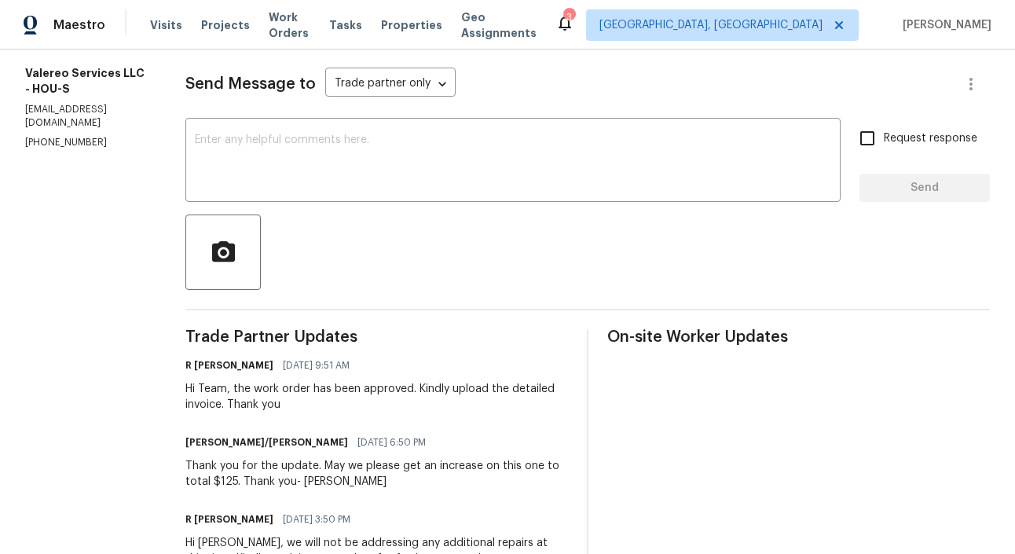
click at [87, 330] on section "All work orders 5514 Baldwin Elm St Richmond, TX 77407 Home details Vendor Info…" at bounding box center [86, 552] width 122 height 1365
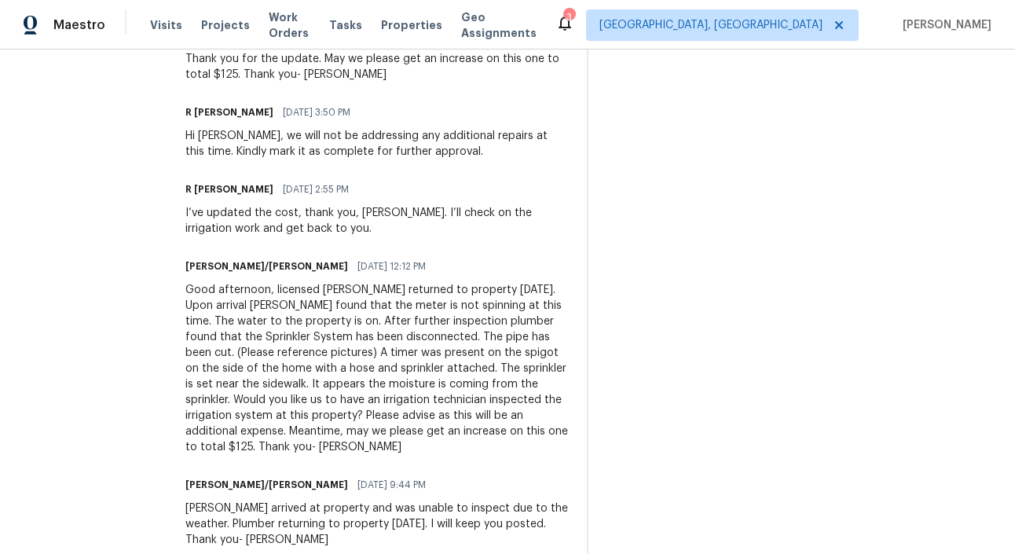
scroll to position [660, 0]
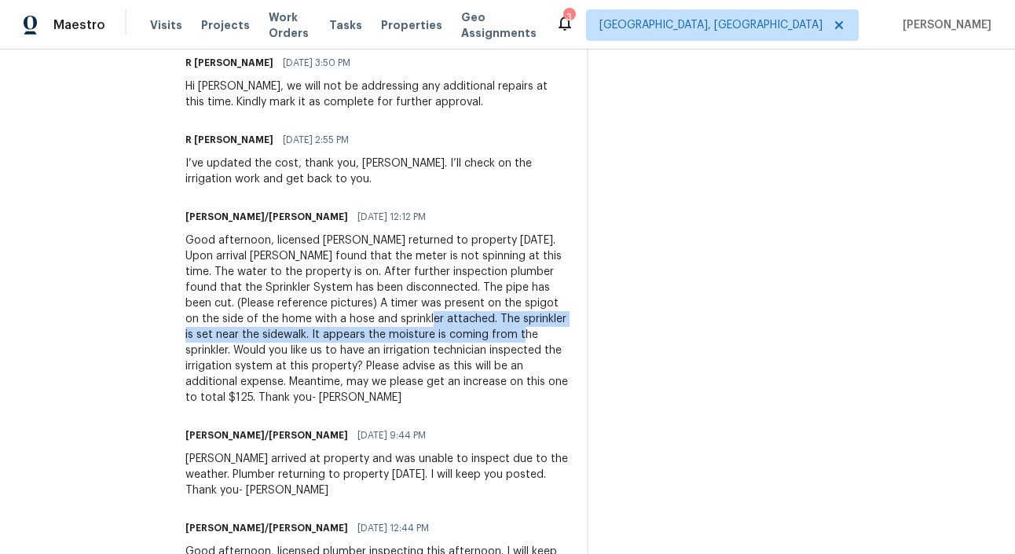
drag, startPoint x: 321, startPoint y: 318, endPoint x: 430, endPoint y: 335, distance: 110.4
click at [430, 335] on div "Good afternoon, licensed plumber returned to property today. Upon arrival Plumb…" at bounding box center [376, 318] width 382 height 173
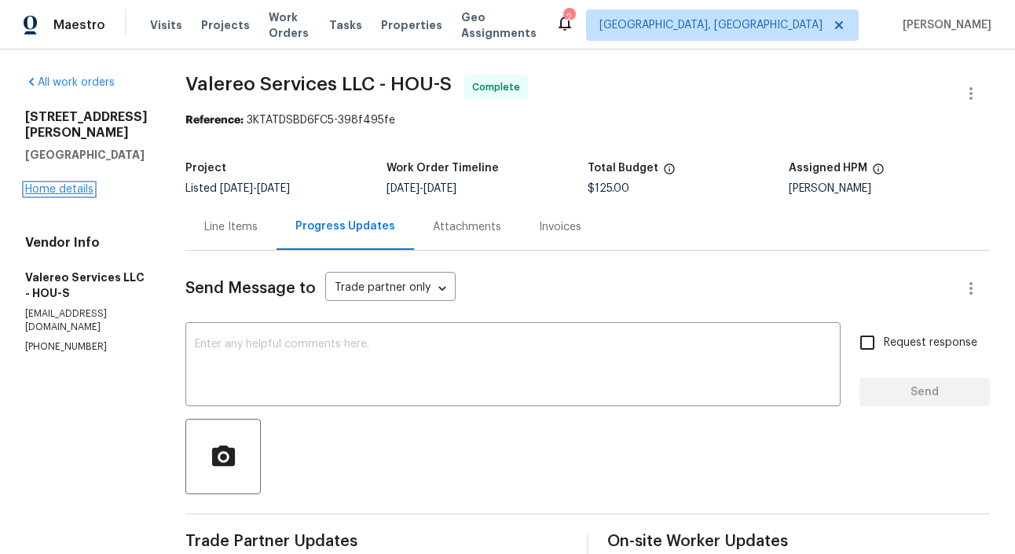
click at [50, 195] on link "Home details" at bounding box center [59, 189] width 68 height 11
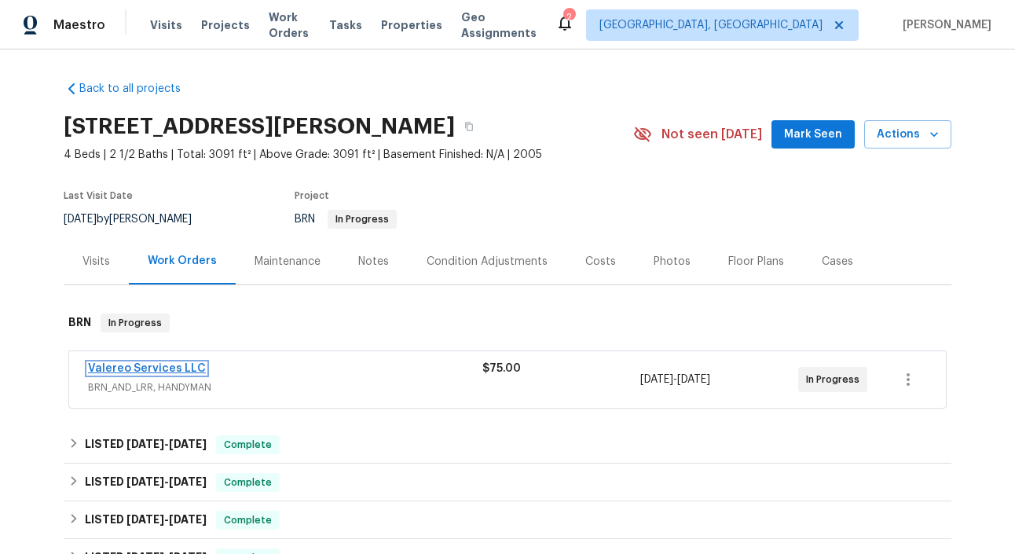
click at [138, 364] on link "Valereo Services LLC" at bounding box center [147, 368] width 118 height 11
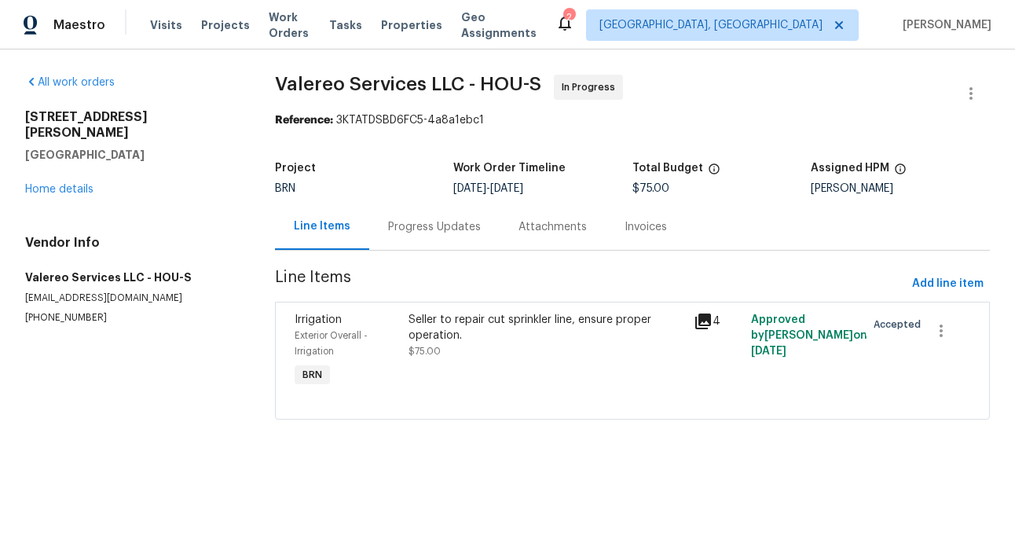
click at [425, 243] on div "Progress Updates" at bounding box center [434, 226] width 130 height 46
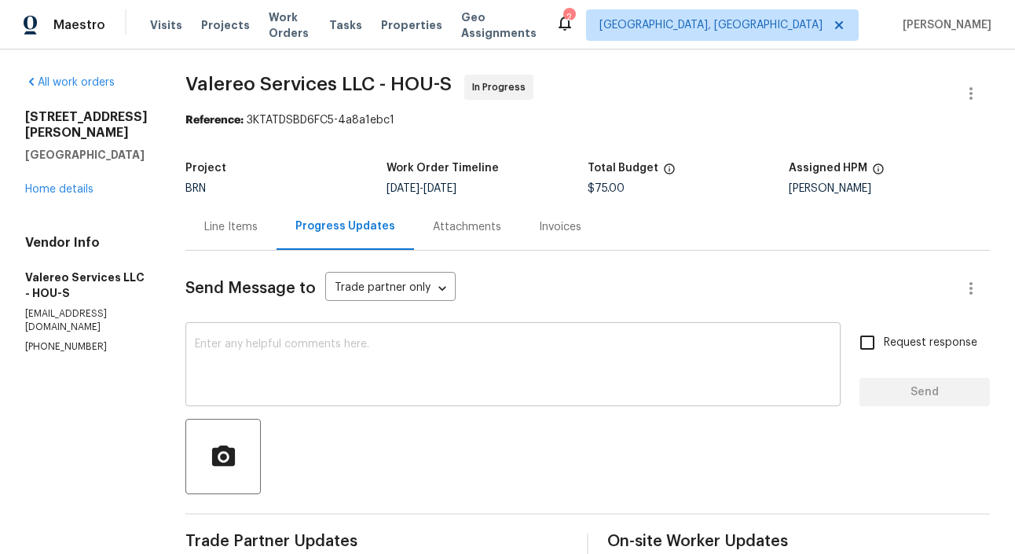
click at [367, 381] on textarea at bounding box center [513, 365] width 636 height 55
paste textarea "I just reviewed previous WO's and there has been no foundation work done here. …"
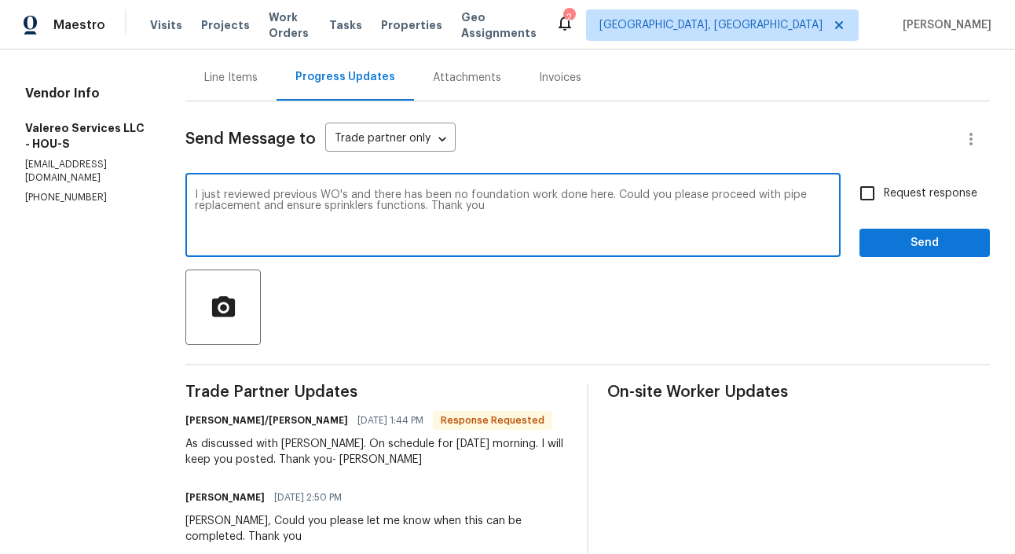
scroll to position [151, 0]
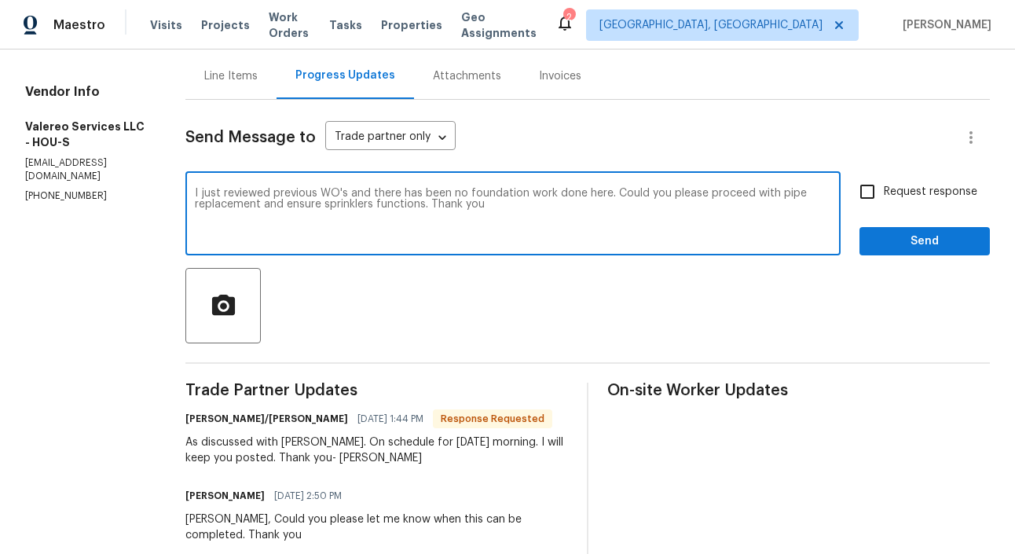
type textarea "I just reviewed previous WO's and there has been no foundation work done here. …"
click at [853, 192] on input "Request response" at bounding box center [866, 191] width 33 height 33
checkbox input "true"
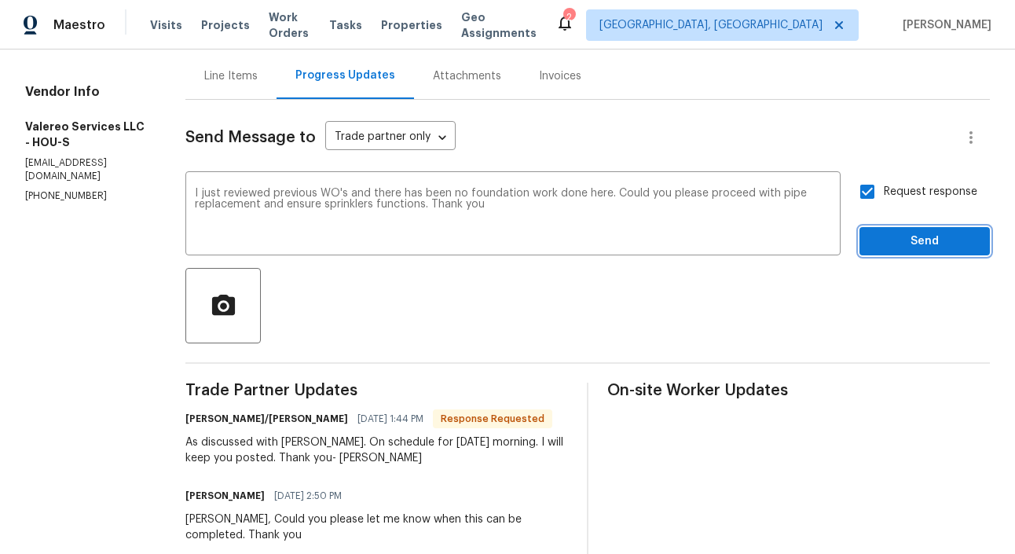
click at [931, 248] on span "Send" at bounding box center [924, 242] width 105 height 20
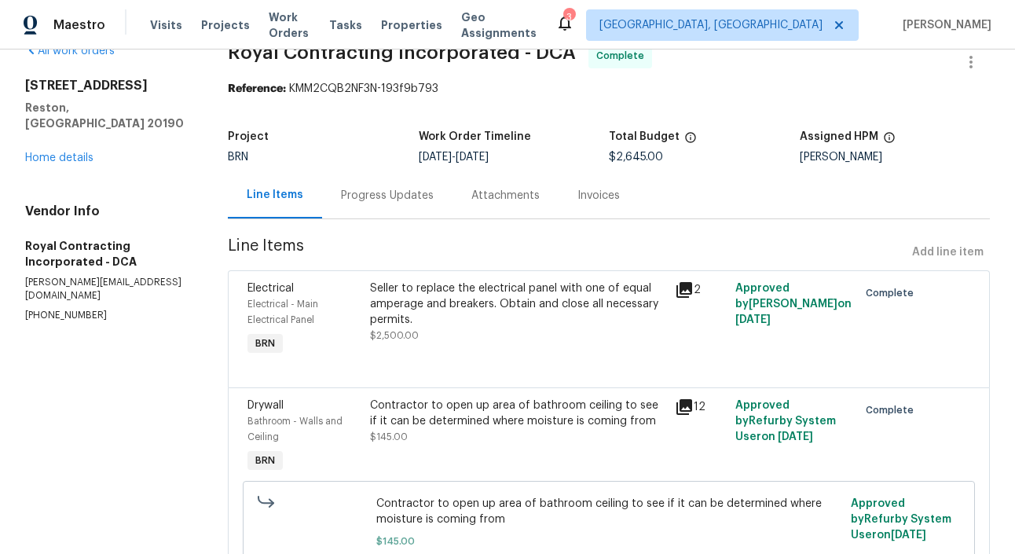
scroll to position [32, 0]
click at [349, 309] on div "Electrical - Main Electrical Panel" at bounding box center [303, 310] width 112 height 31
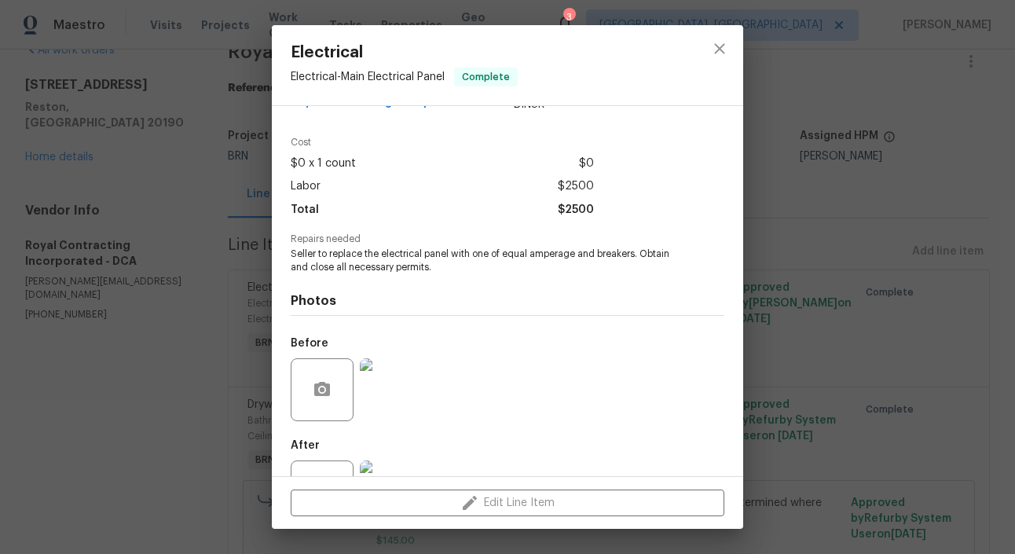
scroll to position [104, 0]
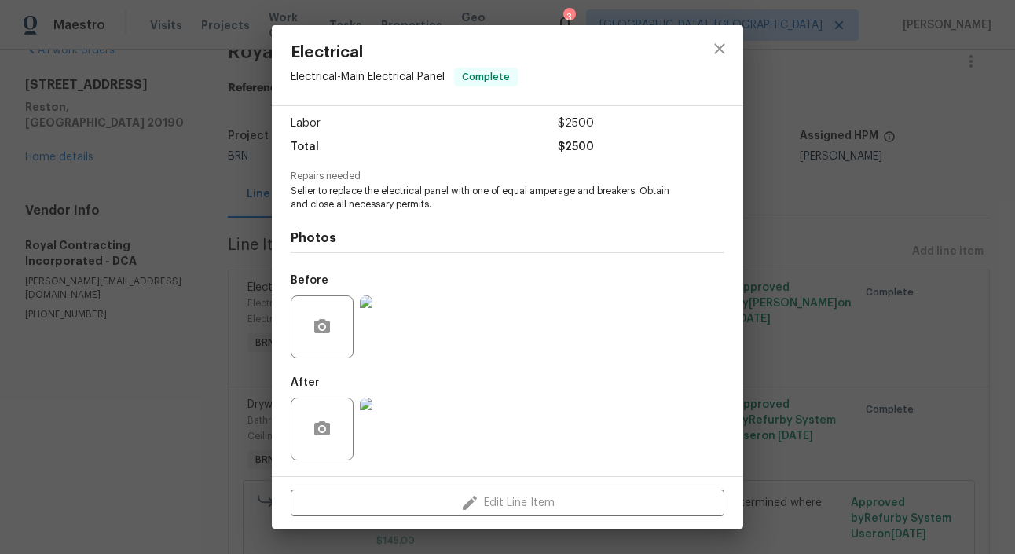
click at [236, 236] on div "Electrical Electrical - Main Electrical Panel Complete Vendor Royal Contracting…" at bounding box center [507, 277] width 1015 height 554
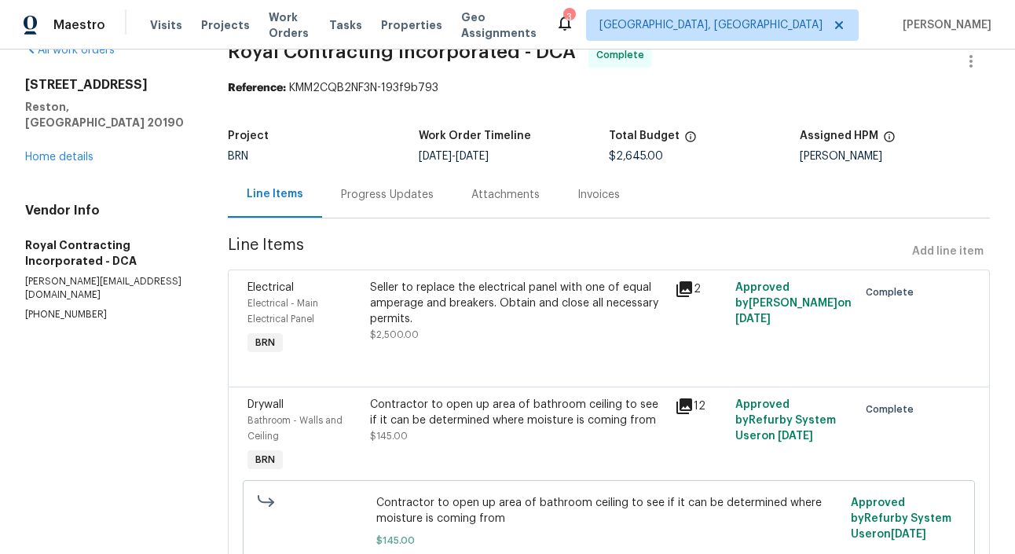
click at [357, 183] on div "Progress Updates" at bounding box center [387, 194] width 130 height 46
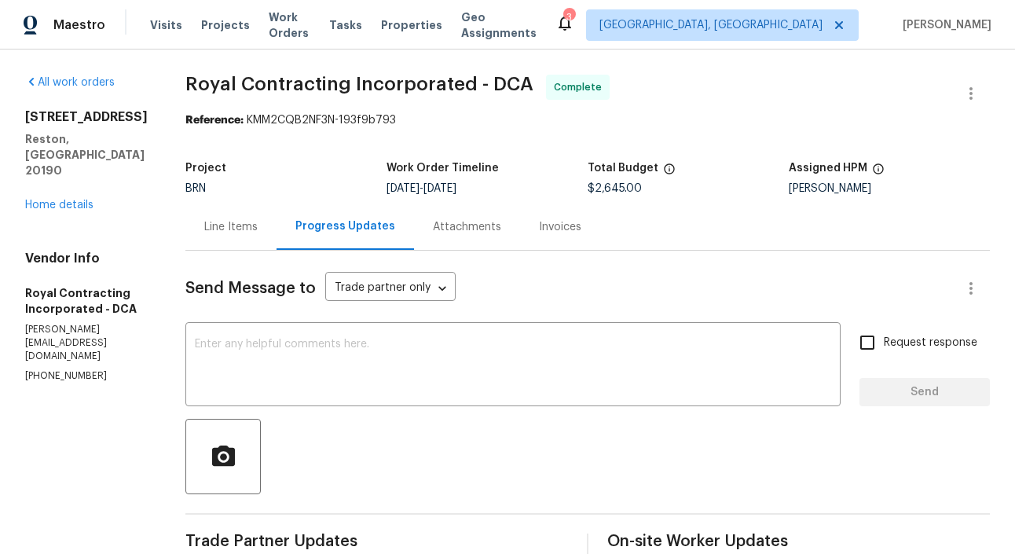
click at [261, 245] on div "Line Items" at bounding box center [230, 226] width 91 height 46
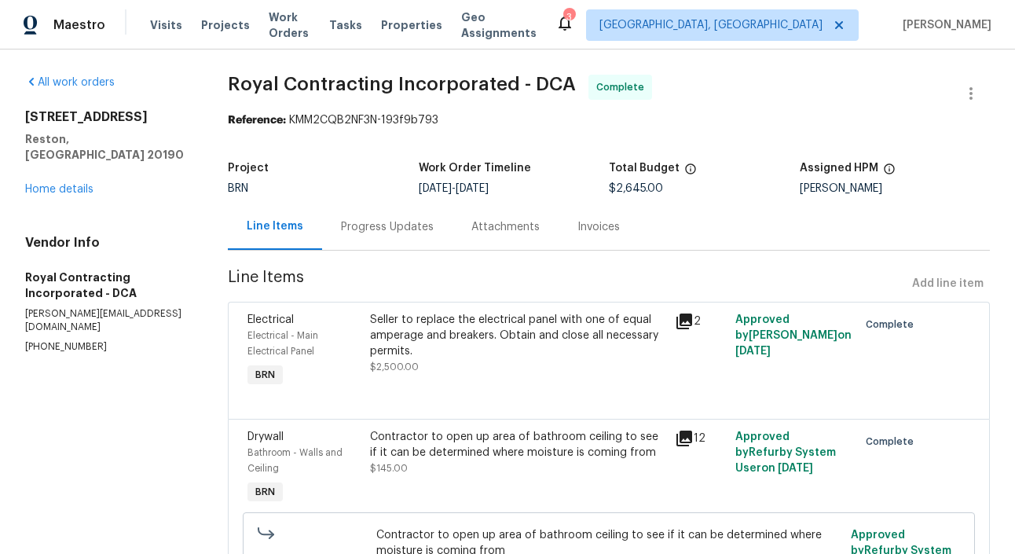
click at [372, 230] on div "Progress Updates" at bounding box center [387, 227] width 93 height 16
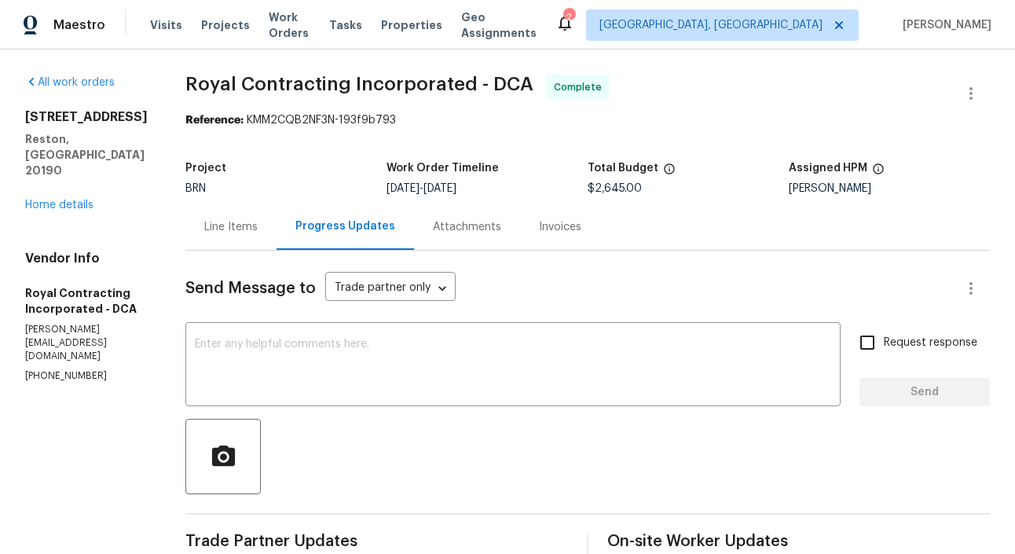
click at [213, 209] on div "Line Items" at bounding box center [230, 226] width 91 height 46
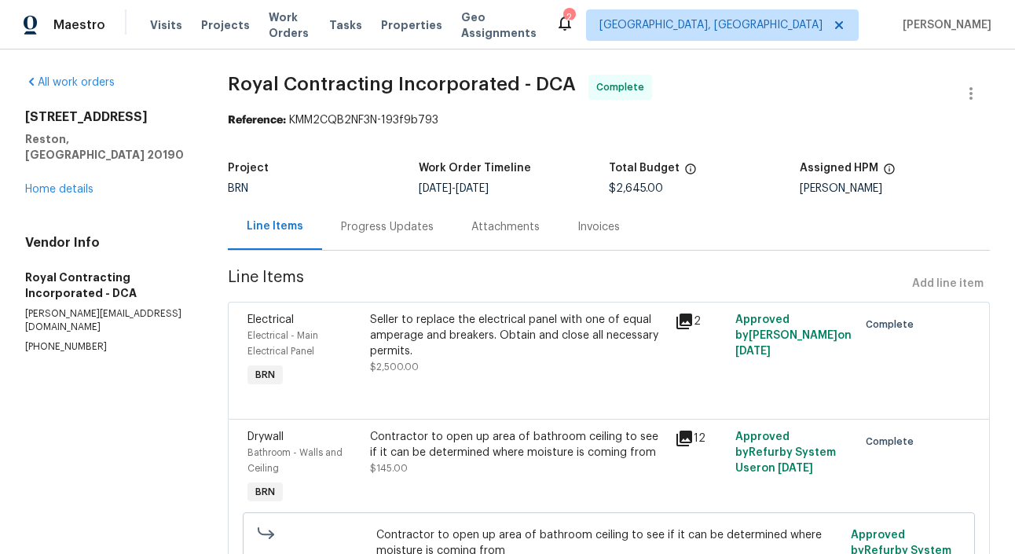
click at [554, 203] on div "Project BRN Work Order Timeline [DATE] - [DATE] Total Budget $2,645.00 Assigned…" at bounding box center [609, 178] width 762 height 50
click at [602, 240] on div "Invoices" at bounding box center [598, 226] width 80 height 46
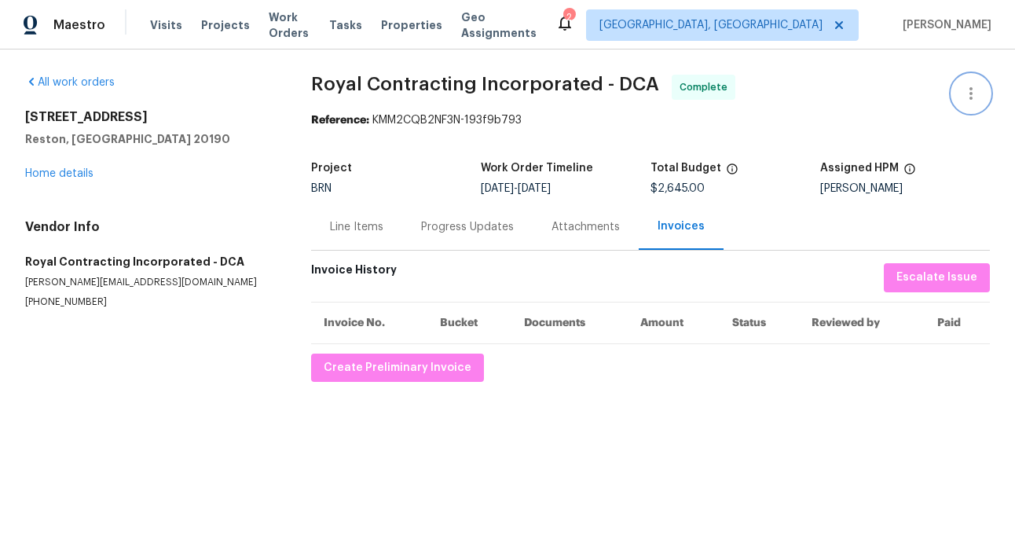
click at [969, 101] on icon "button" at bounding box center [970, 93] width 19 height 19
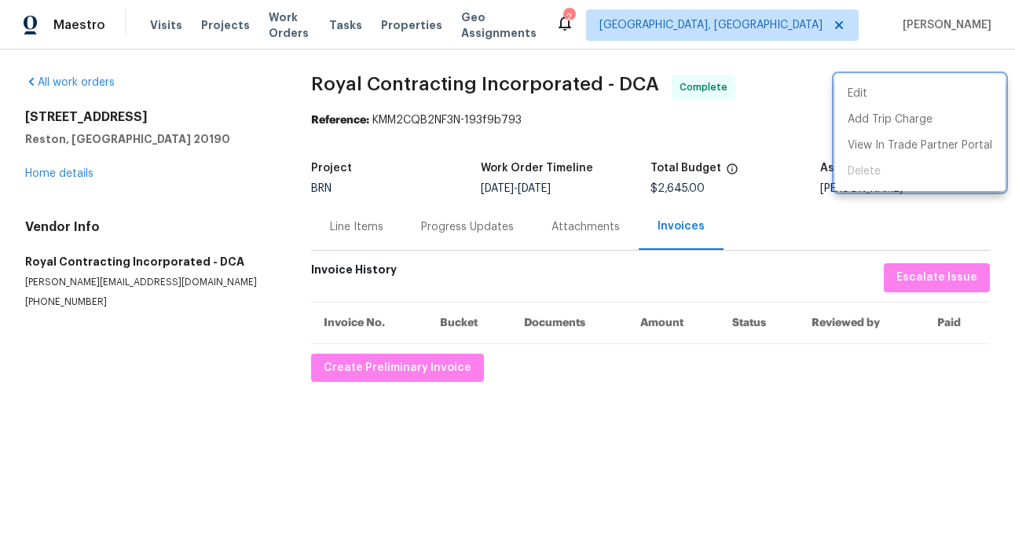
click at [694, 390] on div at bounding box center [507, 277] width 1015 height 554
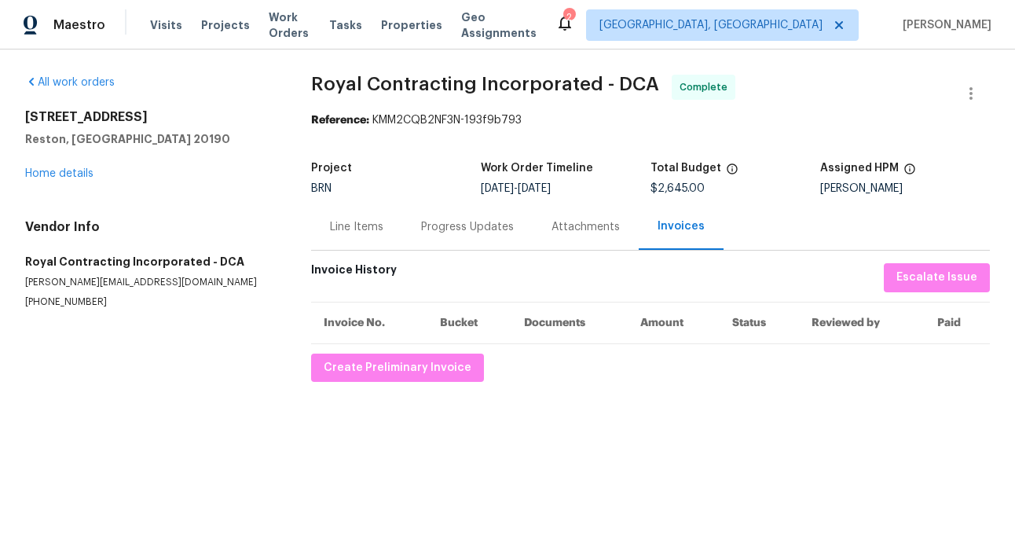
click at [93, 391] on div "All work orders [STREET_ADDRESS] Home details Vendor Info Royal Contracting Inc…" at bounding box center [507, 227] width 1015 height 357
click at [458, 236] on div "Progress Updates" at bounding box center [467, 226] width 130 height 46
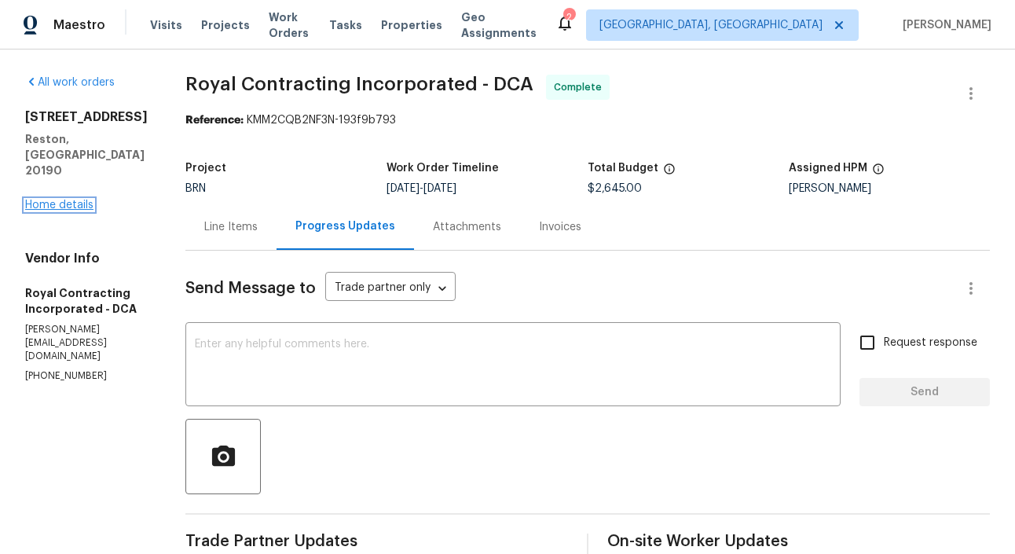
click at [72, 199] on link "Home details" at bounding box center [59, 204] width 68 height 11
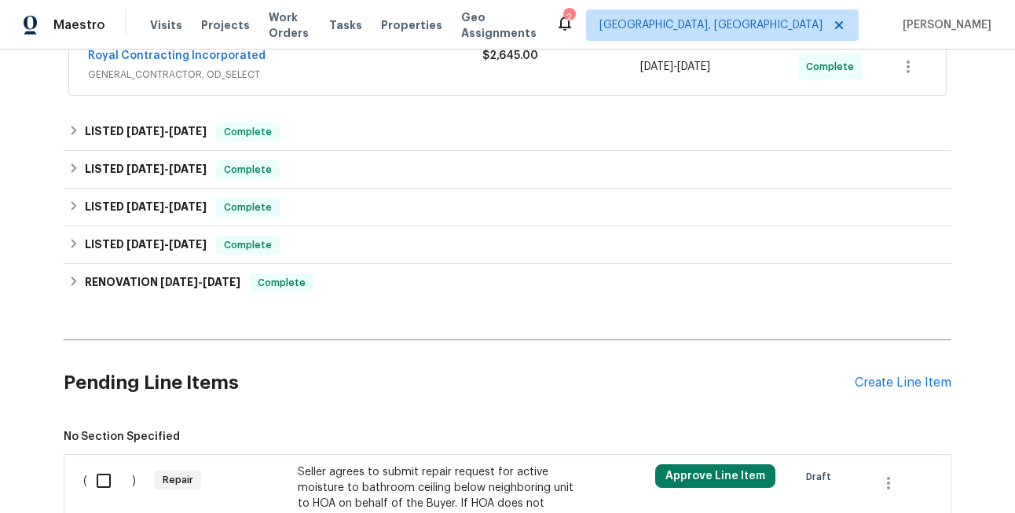
scroll to position [400, 0]
